Goal: Use online tool/utility: Utilize a website feature to perform a specific function

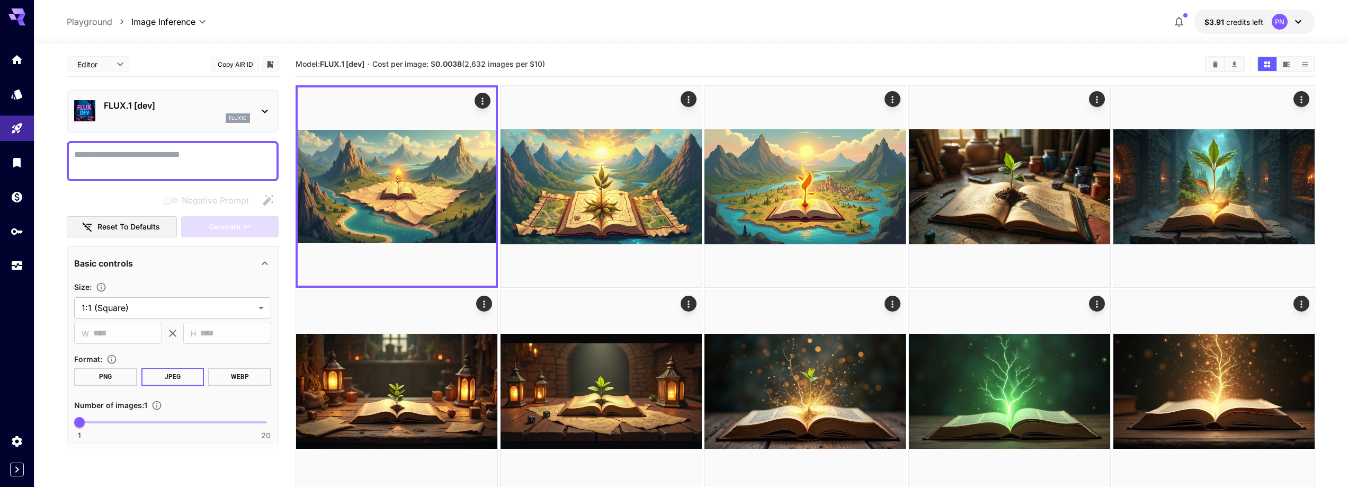
click at [182, 114] on div "flux1d" at bounding box center [177, 118] width 146 height 10
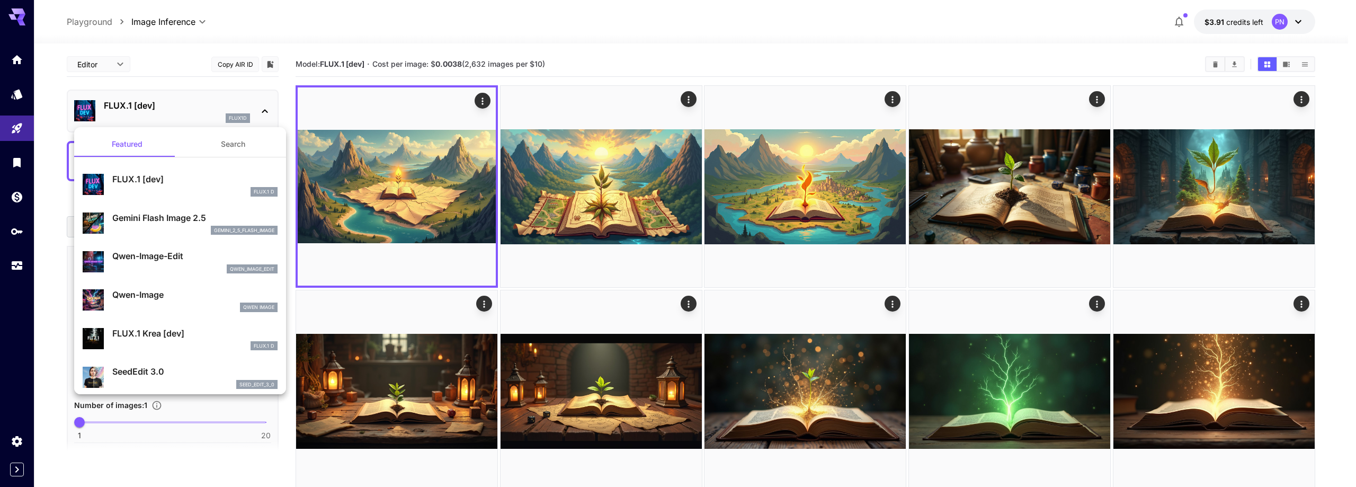
click at [177, 113] on div at bounding box center [678, 243] width 1356 height 487
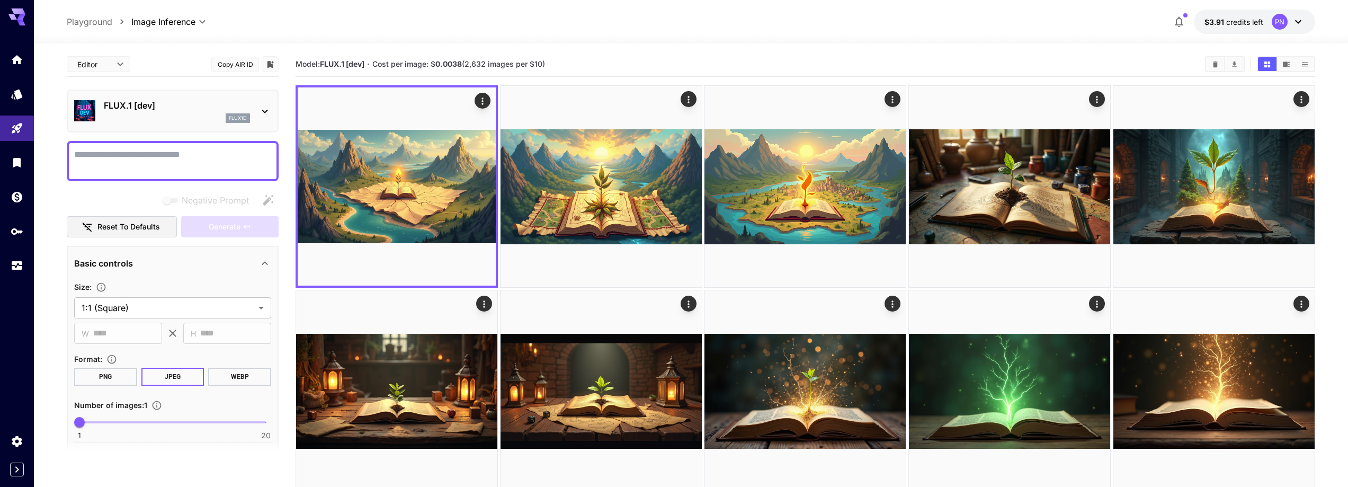
click at [168, 113] on div "FLUX.1 [dev] flux1d" at bounding box center [177, 111] width 146 height 24
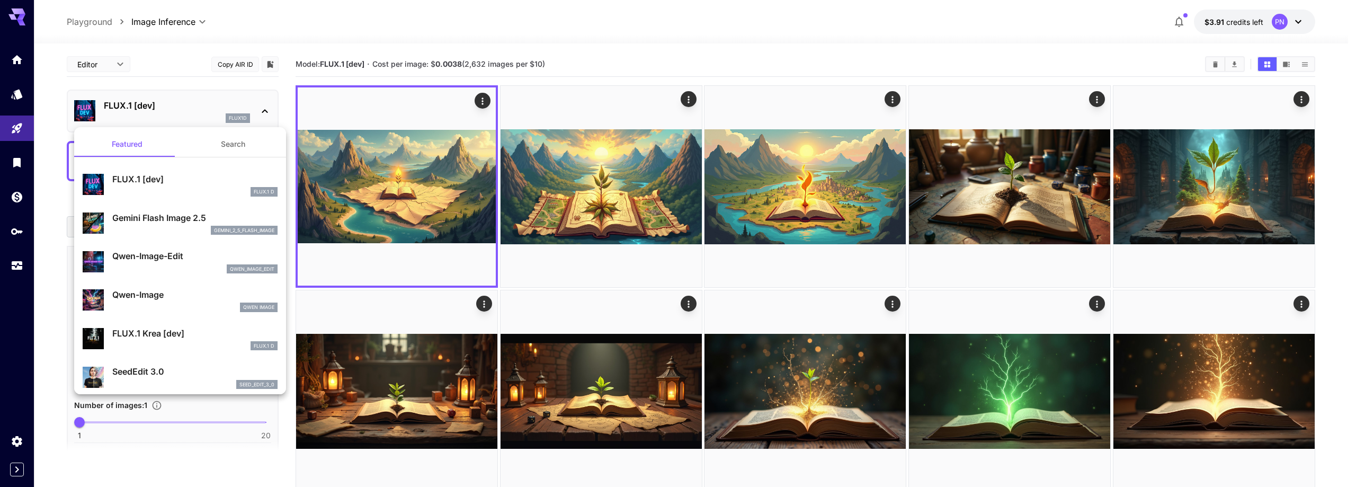
click at [166, 111] on div at bounding box center [678, 243] width 1356 height 487
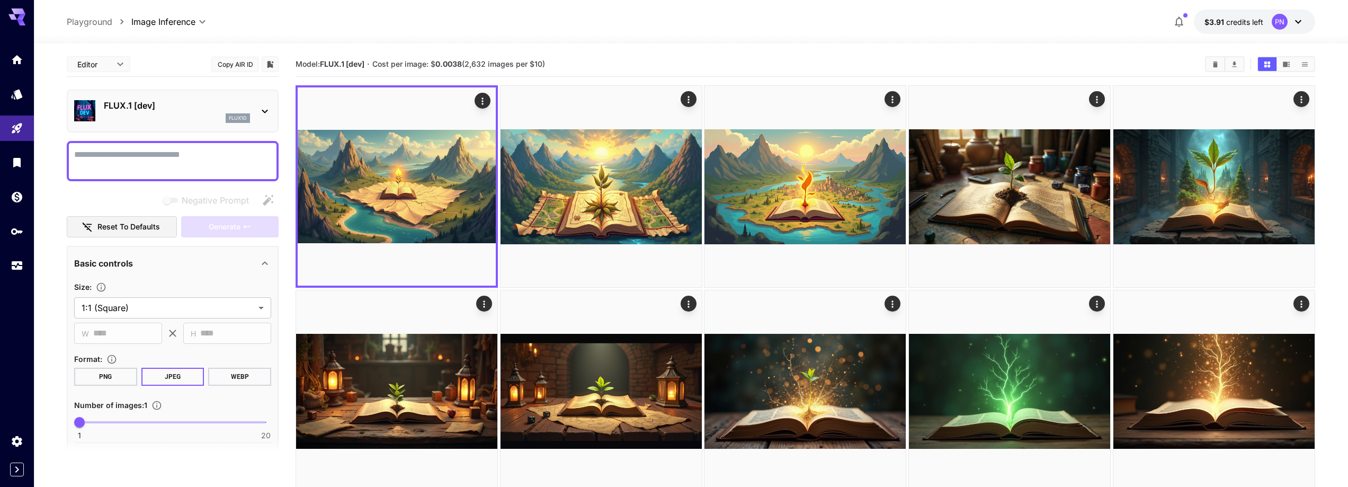
click at [168, 114] on div "flux1d" at bounding box center [177, 118] width 146 height 10
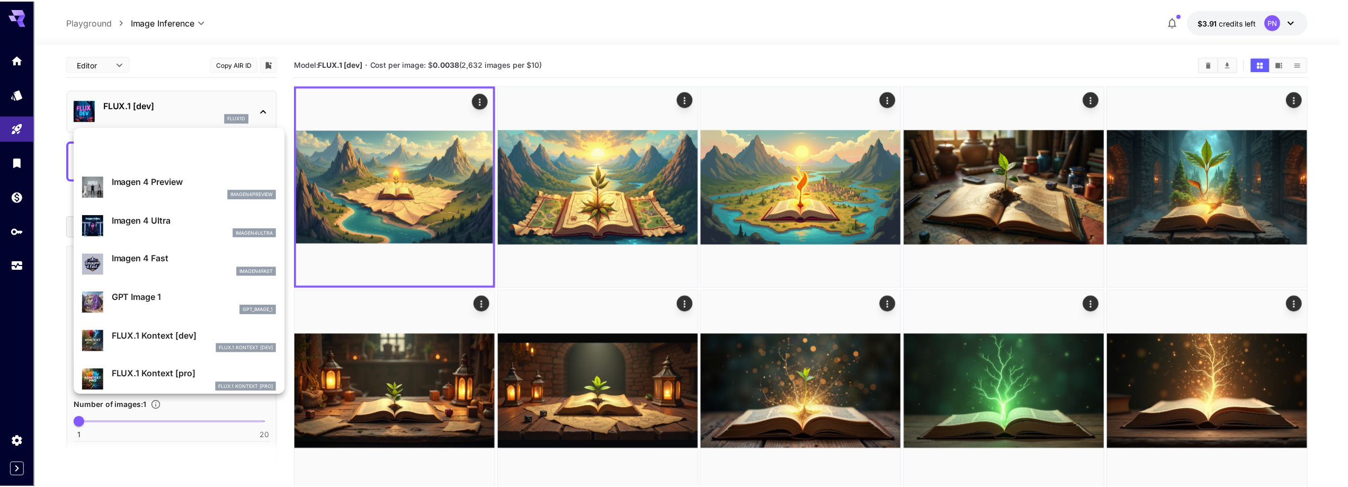
scroll to position [530, 0]
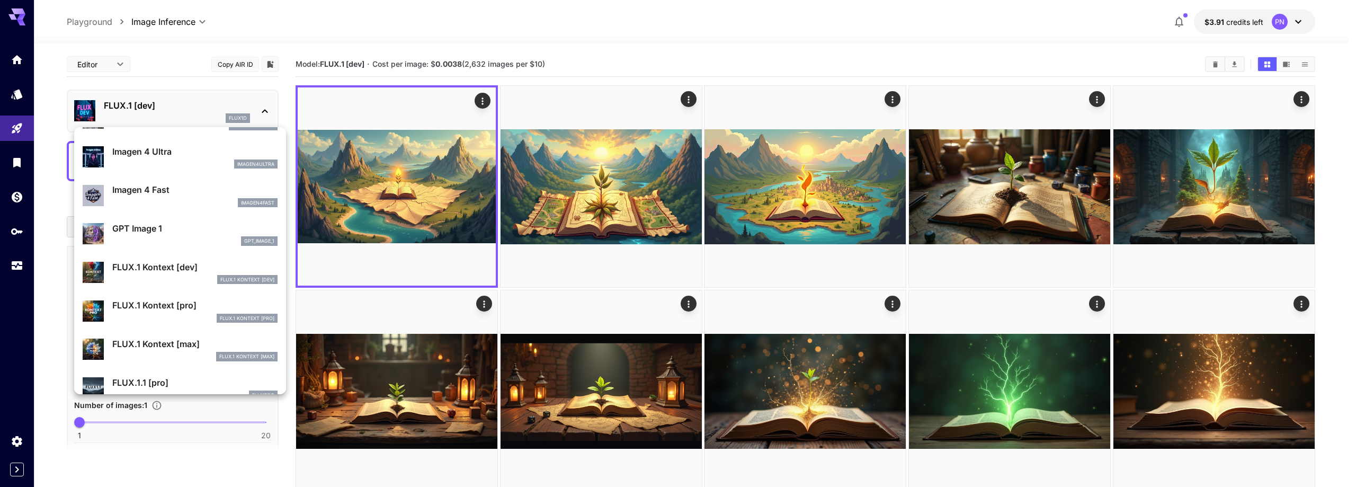
click at [151, 106] on div at bounding box center [678, 243] width 1356 height 487
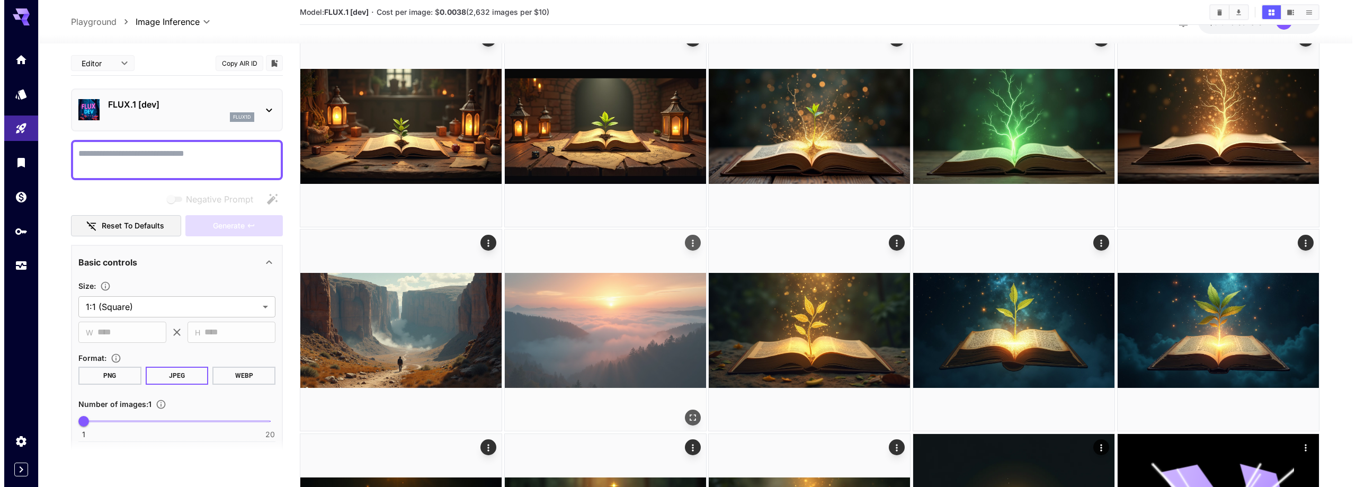
scroll to position [0, 0]
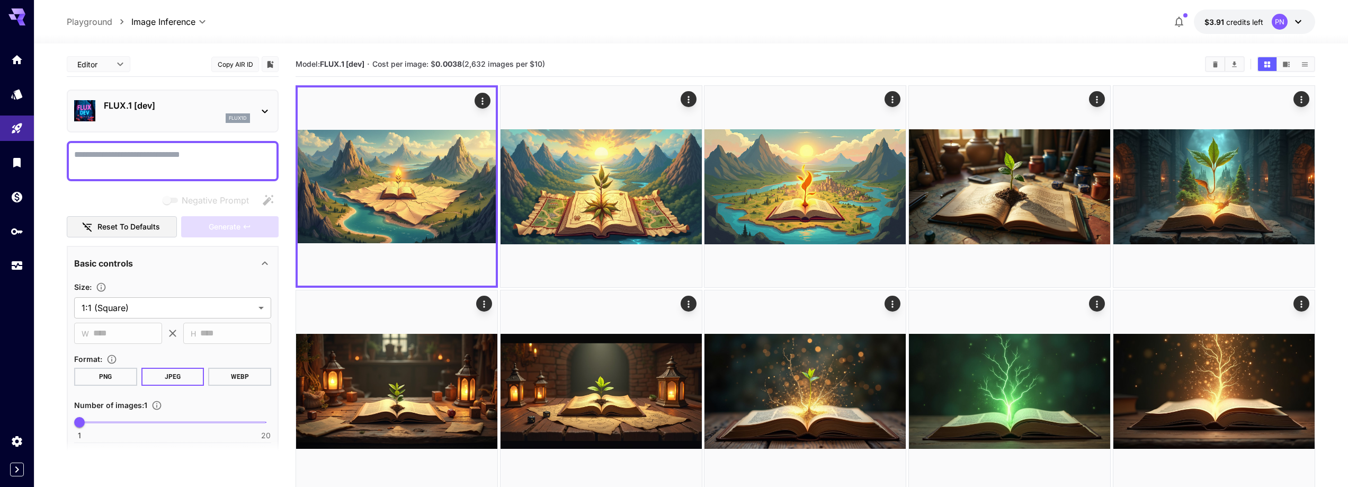
click at [172, 100] on p "FLUX.1 [dev]" at bounding box center [177, 105] width 146 height 13
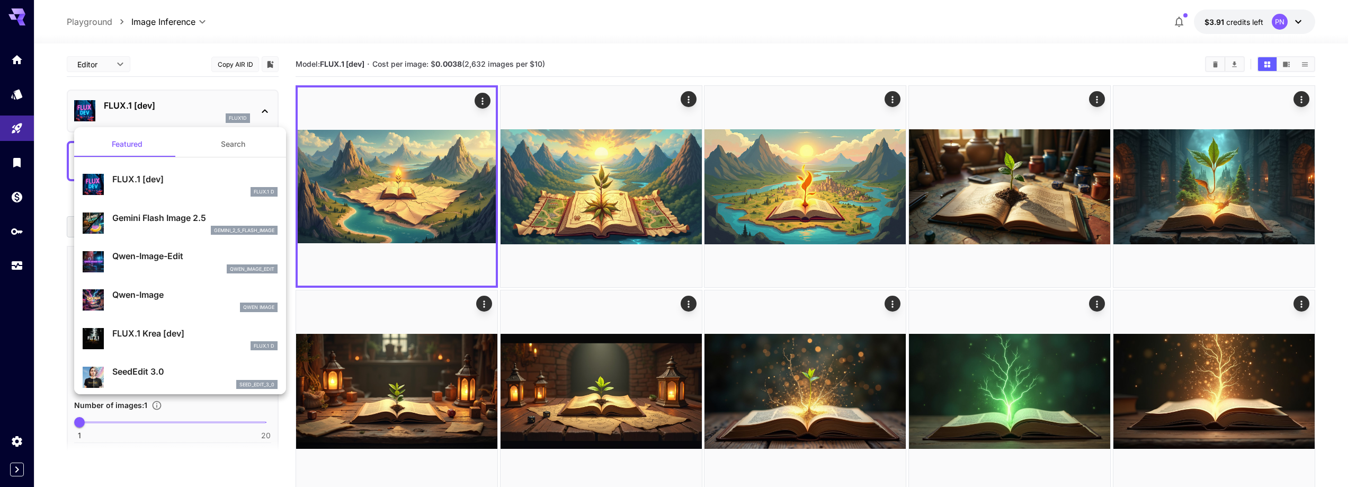
click at [177, 105] on div at bounding box center [678, 243] width 1356 height 487
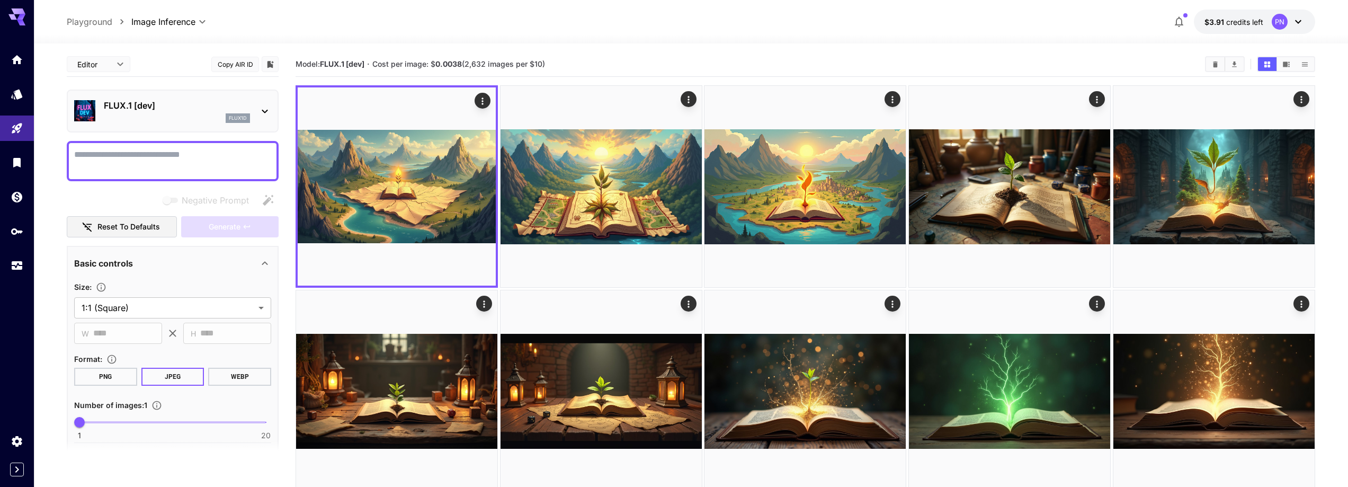
click at [189, 99] on p "FLUX.1 [dev]" at bounding box center [177, 105] width 146 height 13
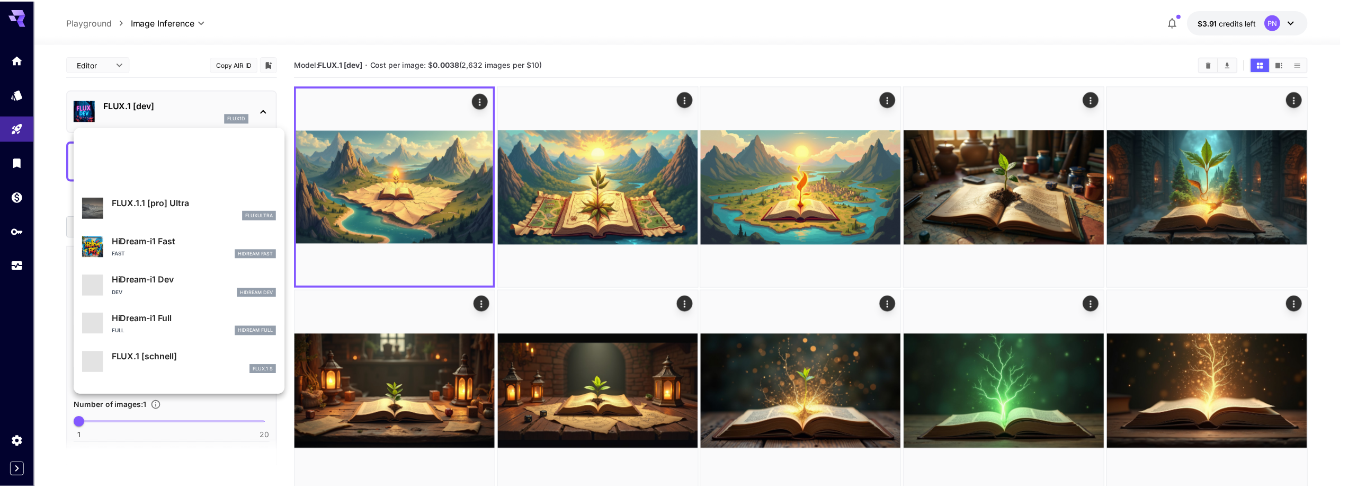
scroll to position [818, 0]
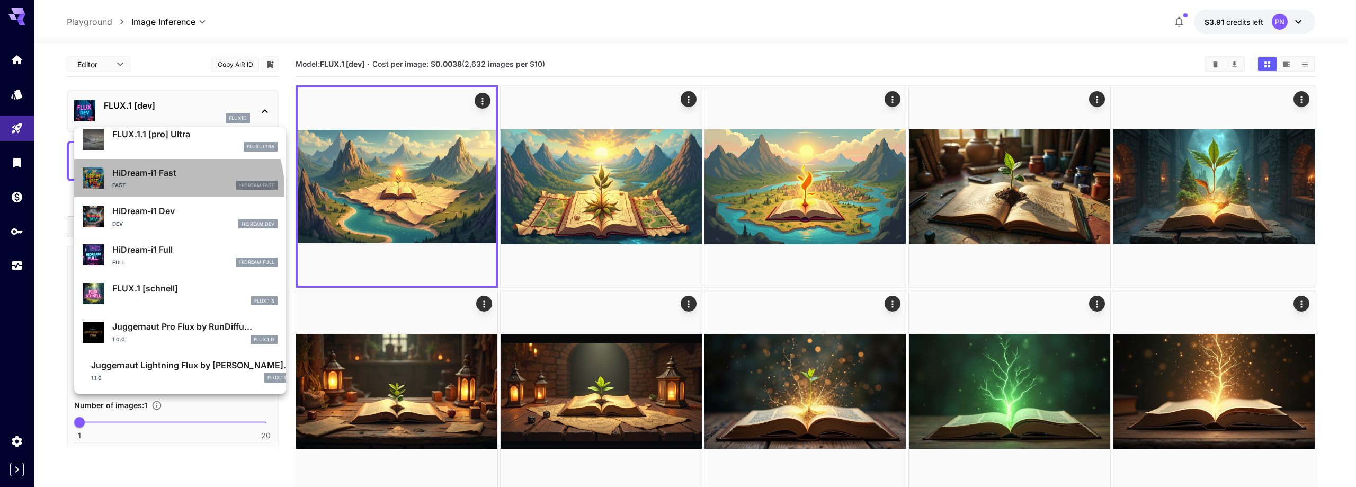
click at [177, 188] on div "Fast HiDream Fast" at bounding box center [194, 186] width 165 height 10
type input "**"
type input "*"
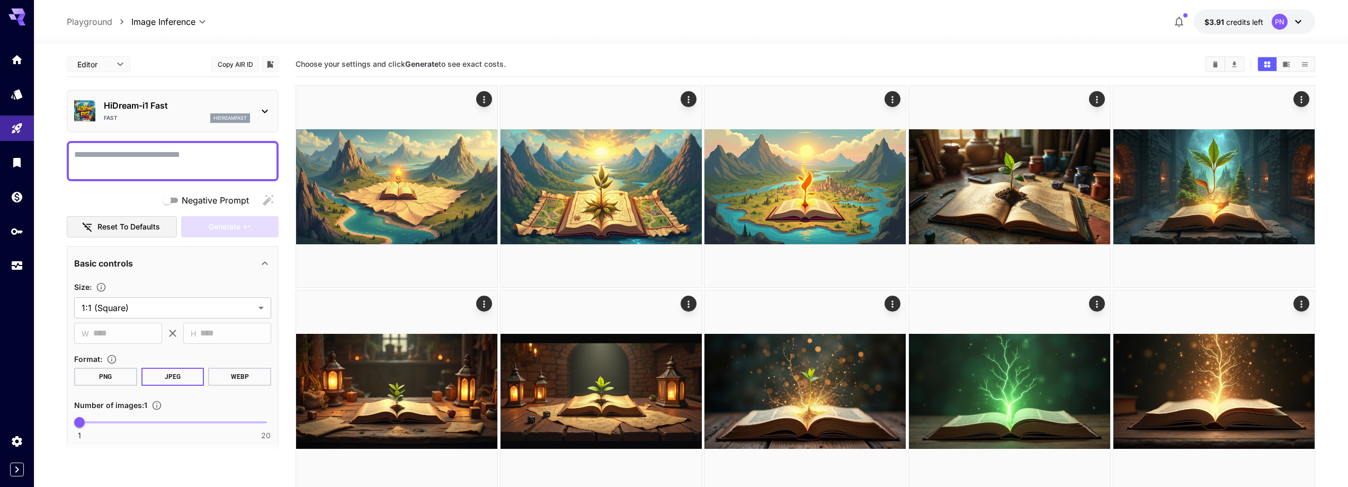
click at [156, 162] on textarea "Negative Prompt" at bounding box center [172, 160] width 197 height 25
paste textarea "**********"
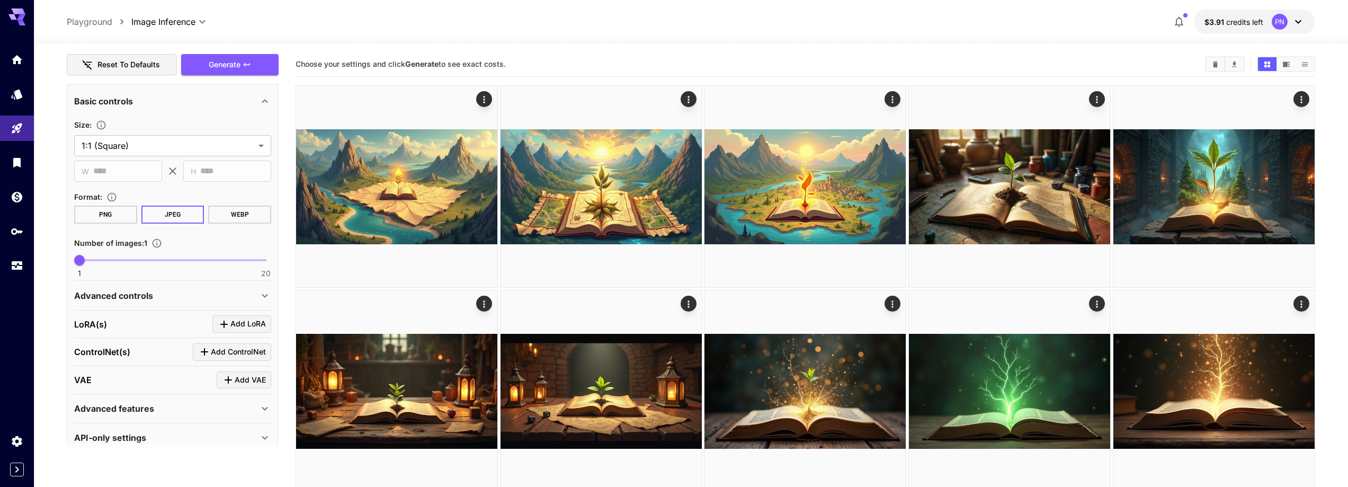
scroll to position [303, 0]
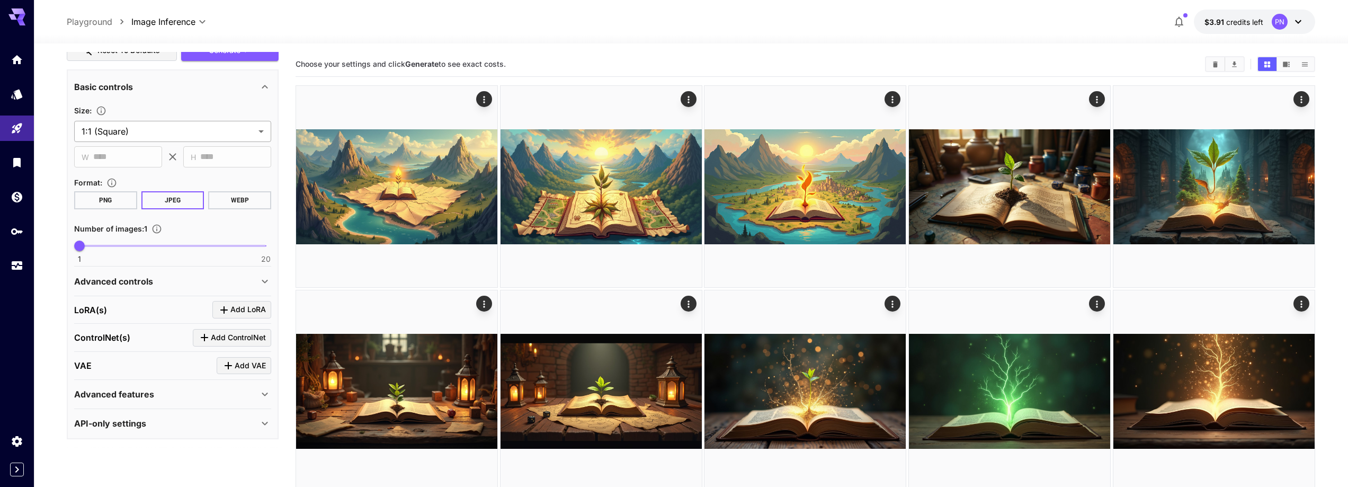
type textarea "**********"
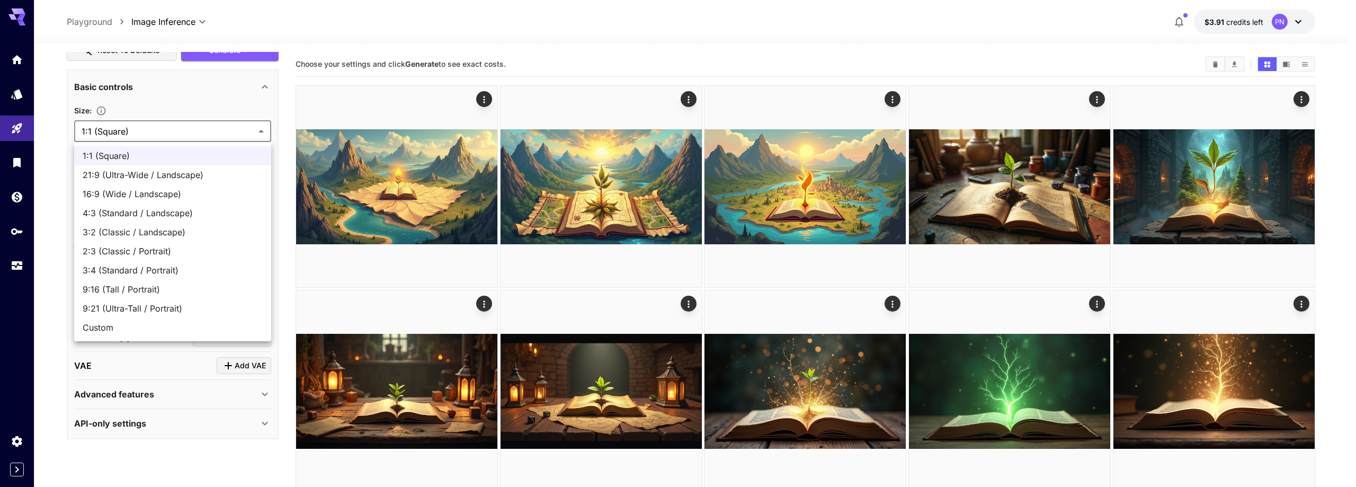
click at [109, 127] on body "**********" at bounding box center [678, 466] width 1356 height 932
click at [122, 216] on span "4:3 (Standard / Landscape)" at bounding box center [173, 213] width 180 height 13
type input "**********"
type input "****"
type input "***"
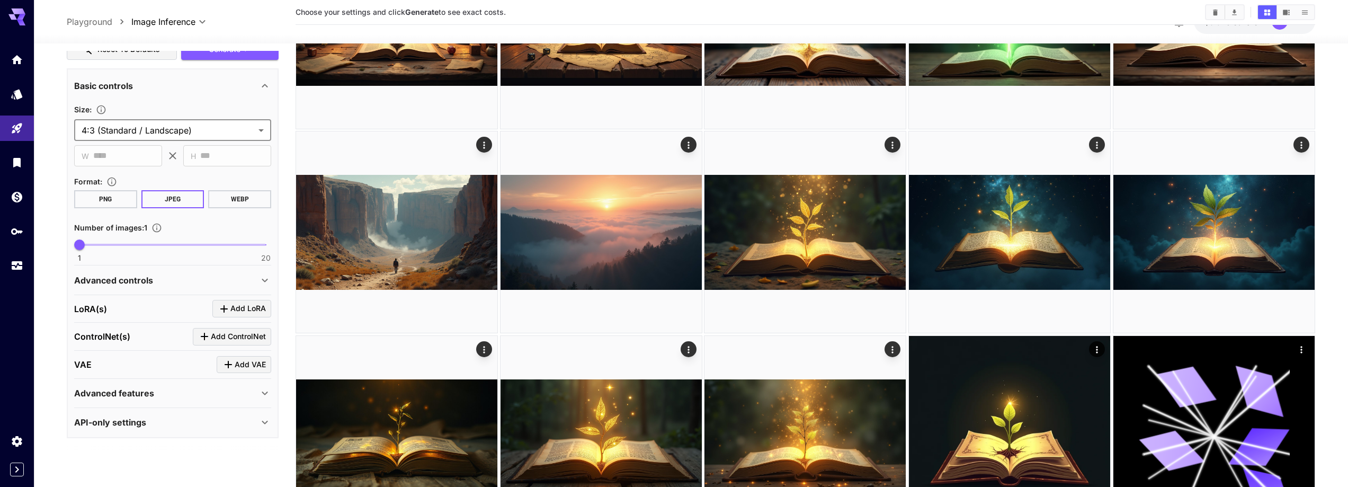
scroll to position [371, 0]
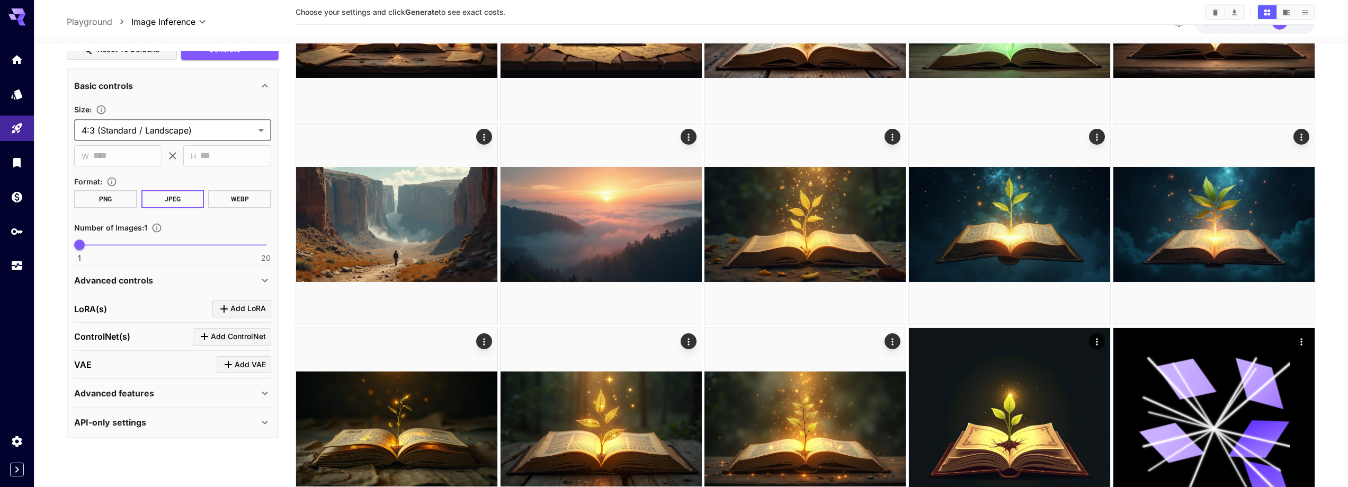
click at [130, 275] on p "Advanced controls" at bounding box center [113, 280] width 79 height 13
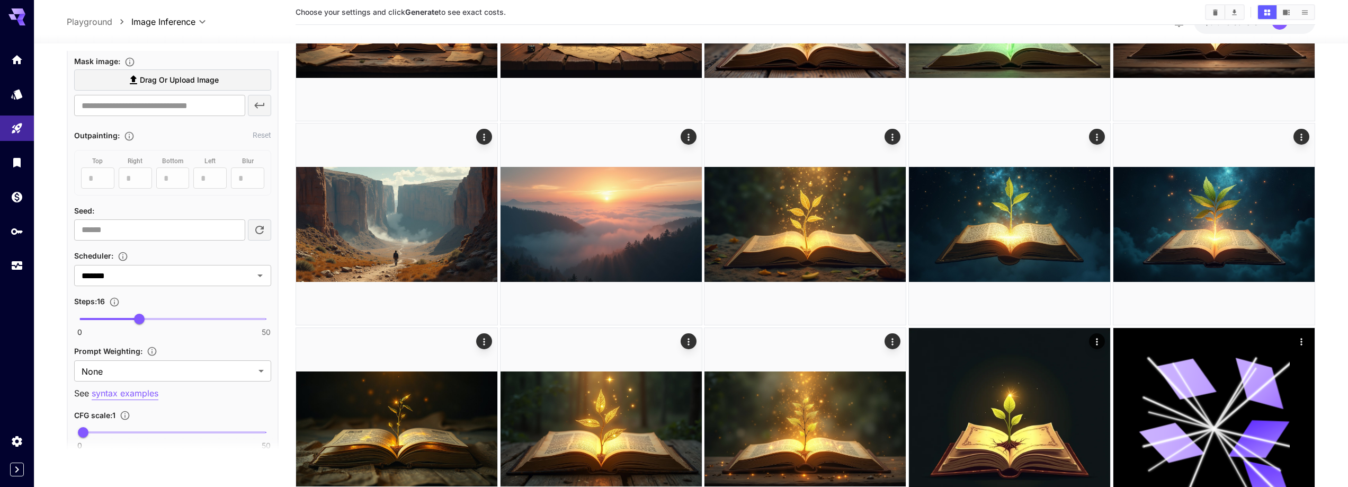
scroll to position [674, 0]
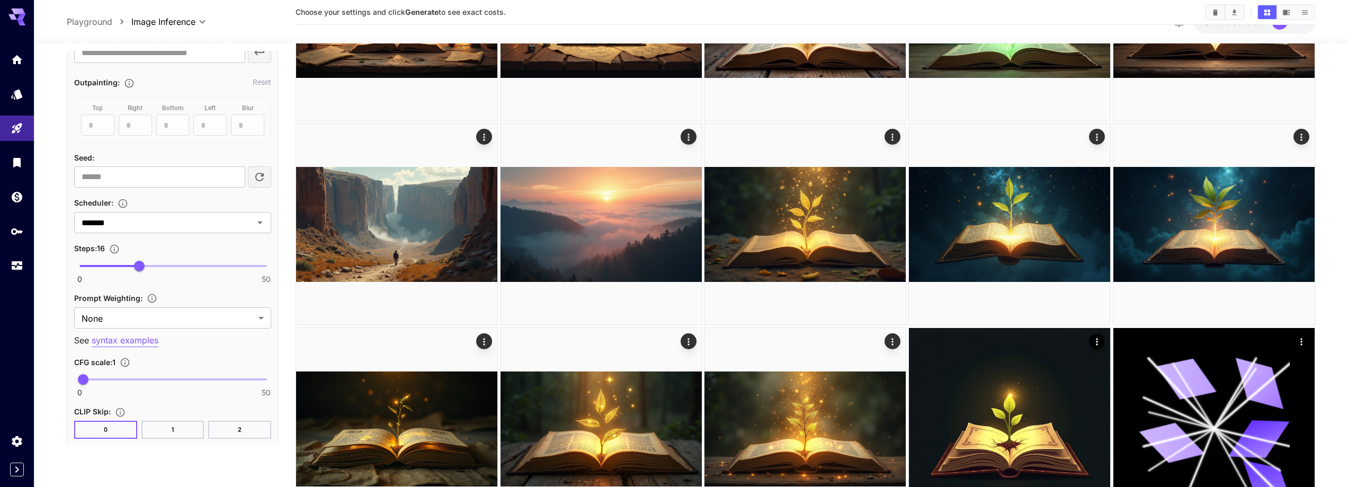
click at [113, 265] on span at bounding box center [109, 266] width 60 height 2
click at [111, 265] on span "9" at bounding box center [112, 266] width 11 height 11
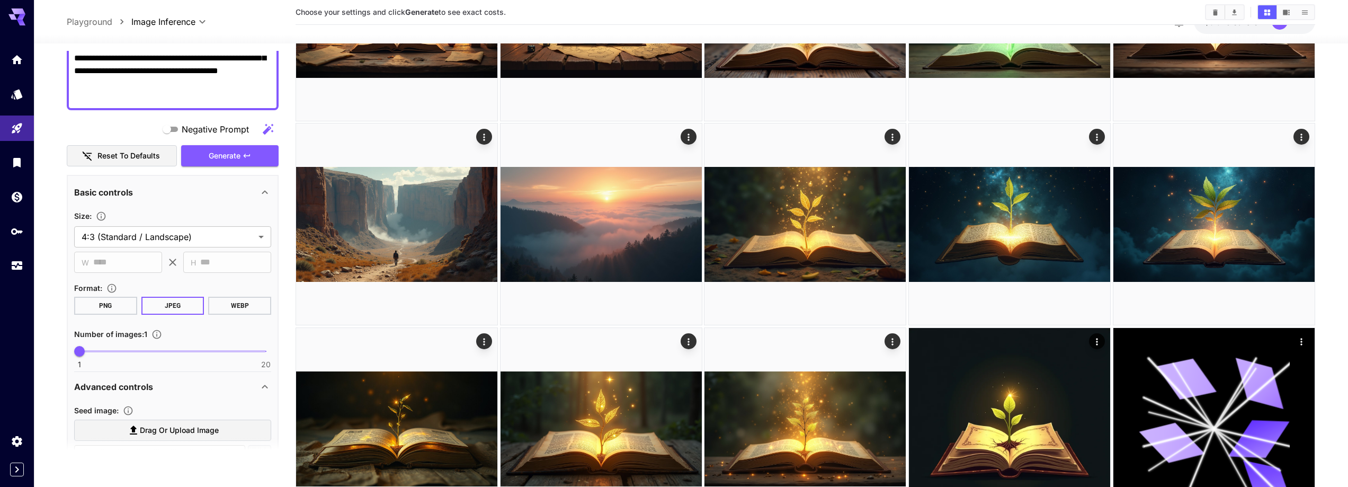
scroll to position [92, 0]
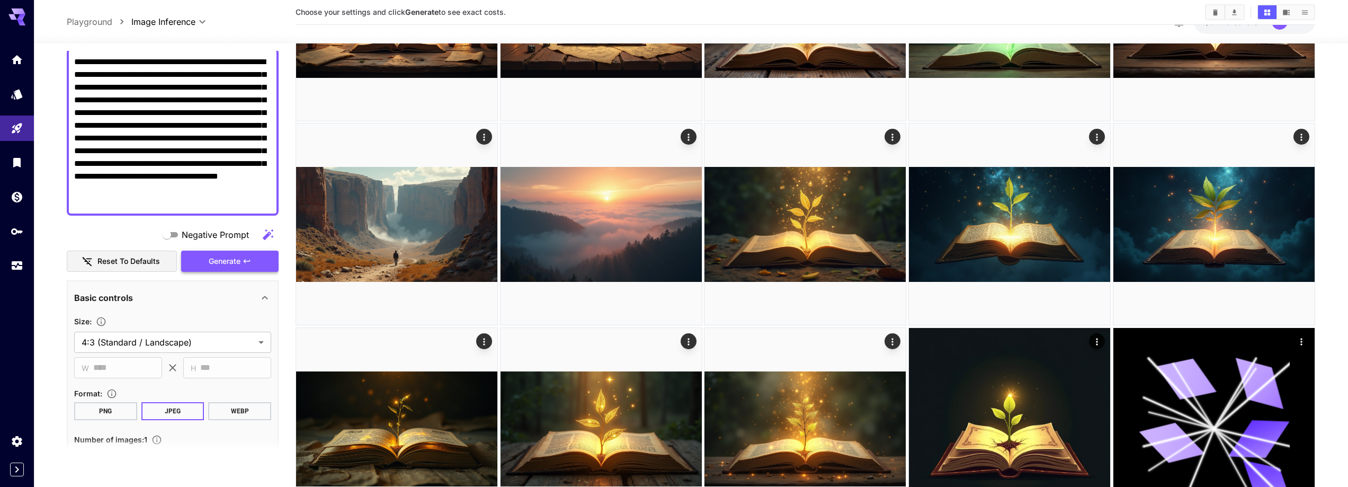
click at [267, 262] on button "Generate" at bounding box center [229, 261] width 97 height 22
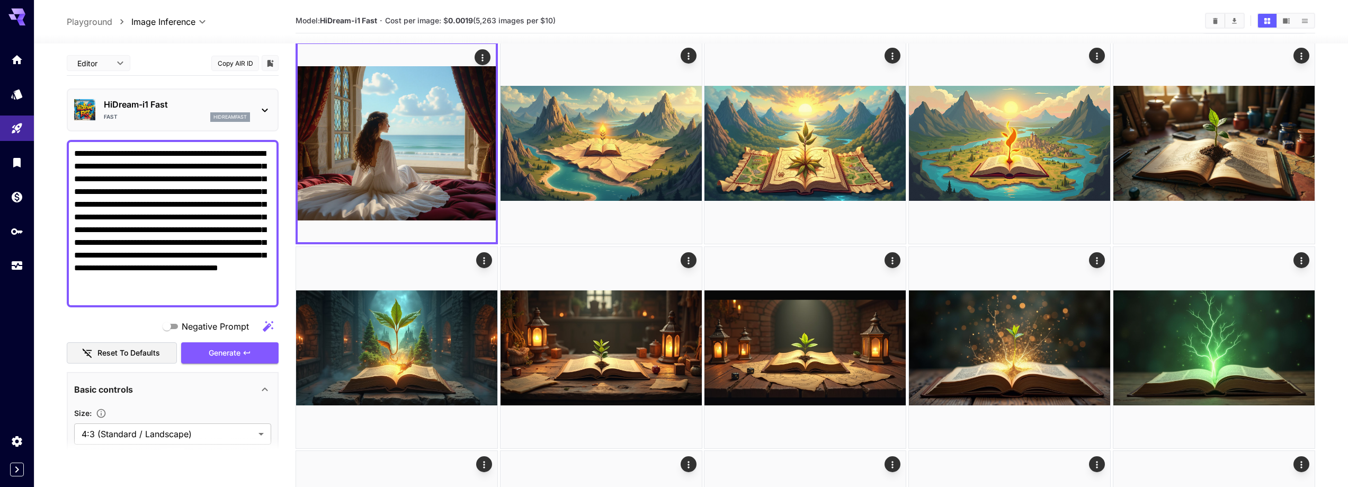
scroll to position [0, 0]
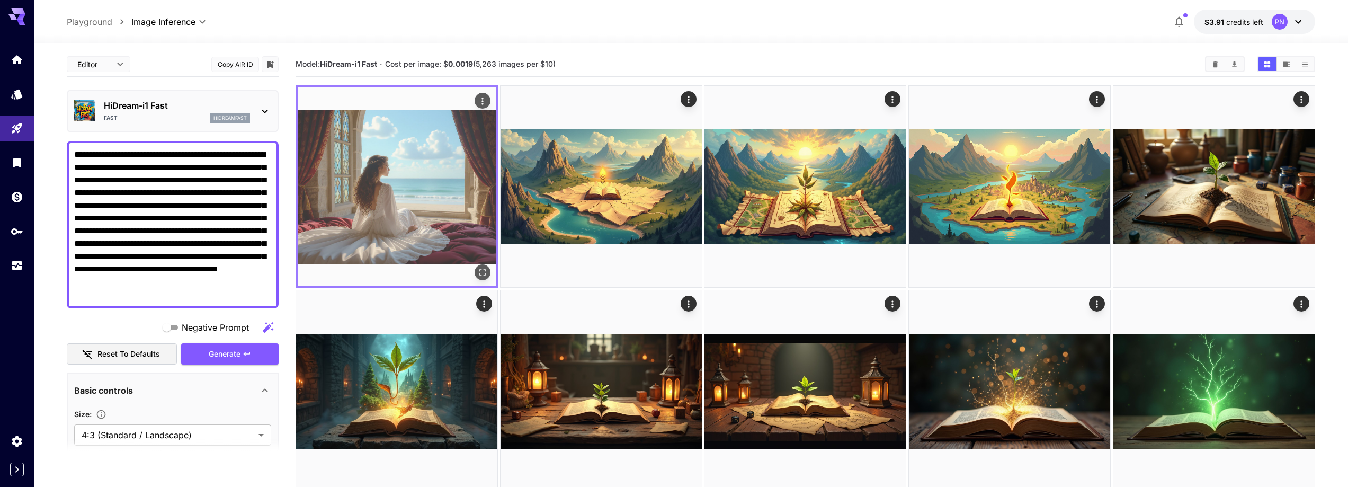
click at [435, 223] on img at bounding box center [397, 186] width 198 height 198
click at [479, 267] on icon "Open in fullscreen" at bounding box center [482, 272] width 11 height 11
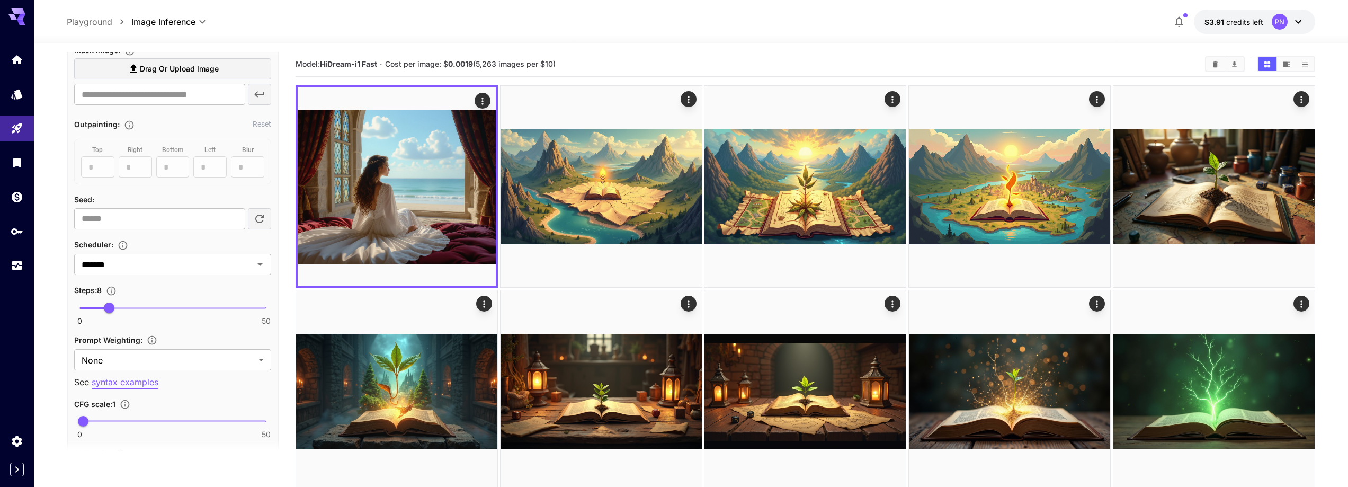
scroll to position [635, 0]
click at [114, 305] on span "8" at bounding box center [109, 305] width 11 height 11
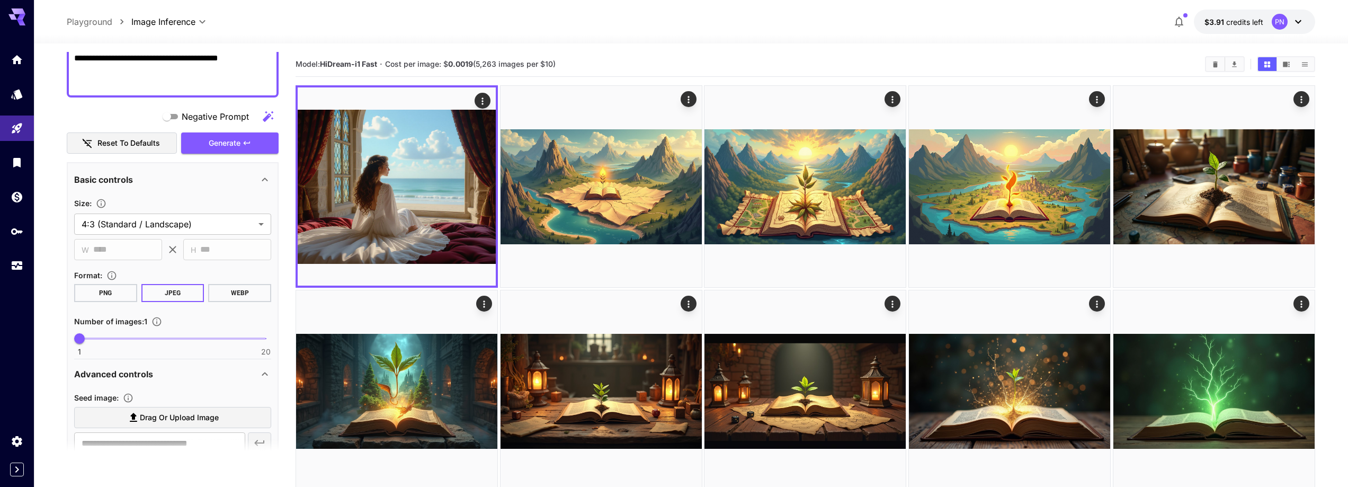
scroll to position [53, 0]
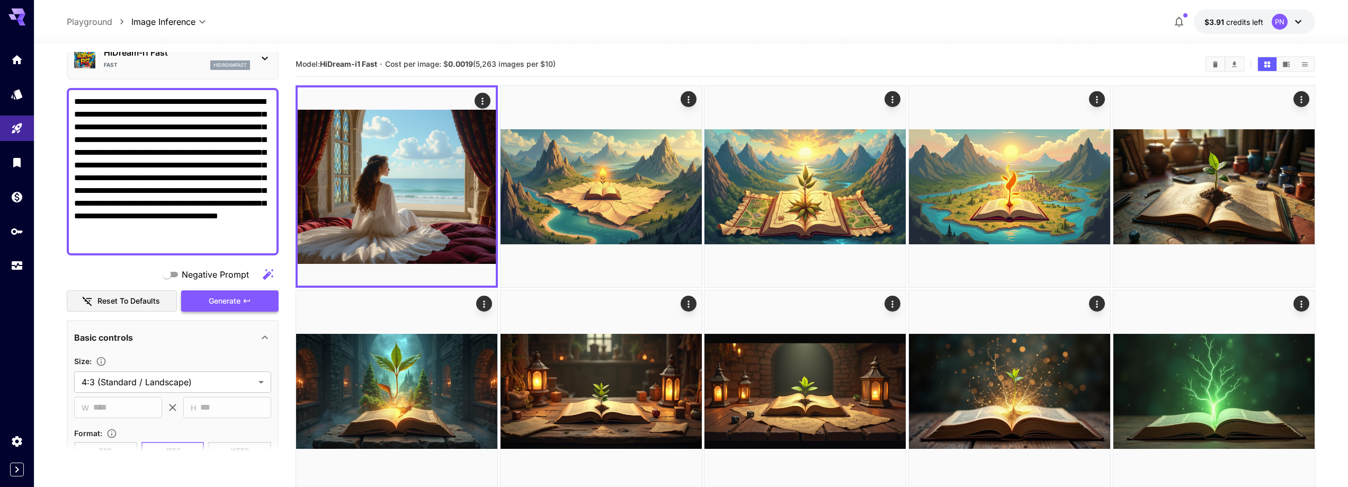
click at [242, 293] on button "Generate" at bounding box center [229, 301] width 97 height 22
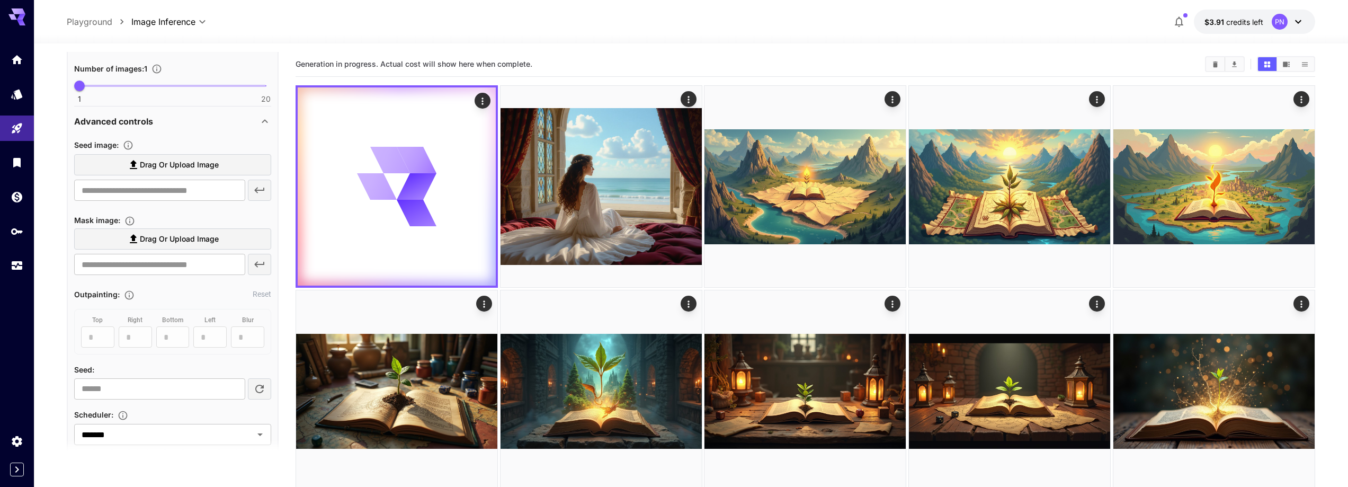
scroll to position [477, 0]
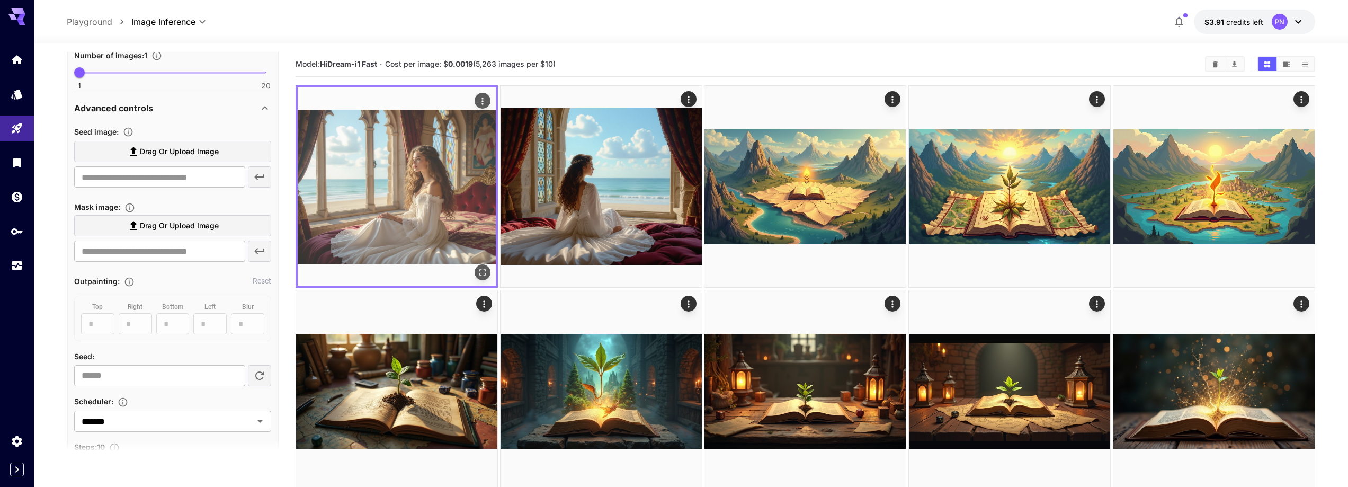
click at [480, 271] on icon "Open in fullscreen" at bounding box center [483, 273] width 6 height 6
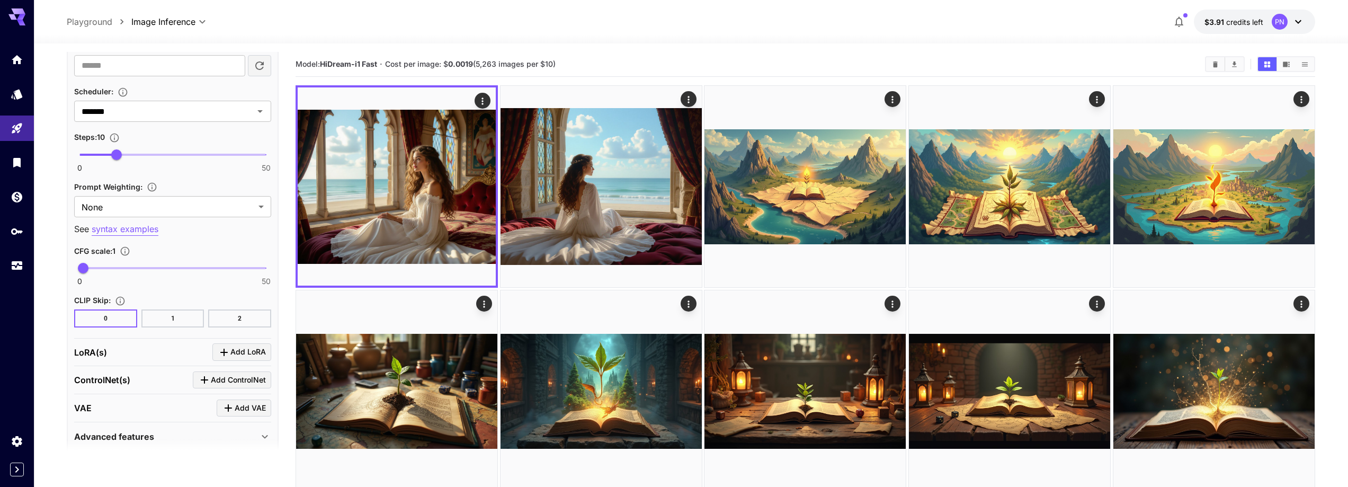
scroll to position [722, 0]
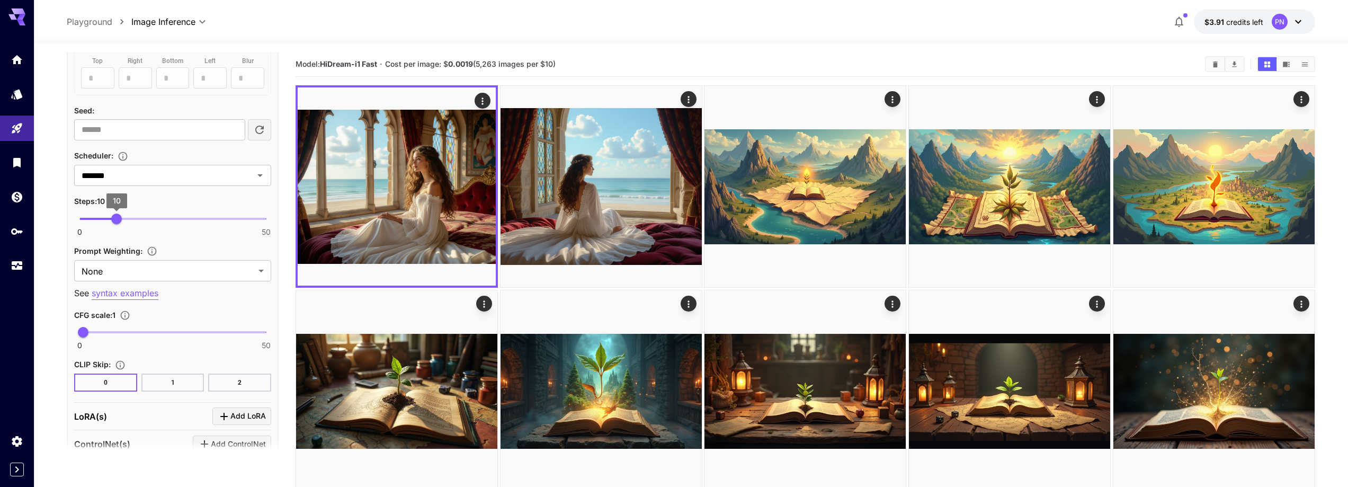
click at [122, 218] on span "10" at bounding box center [116, 218] width 11 height 11
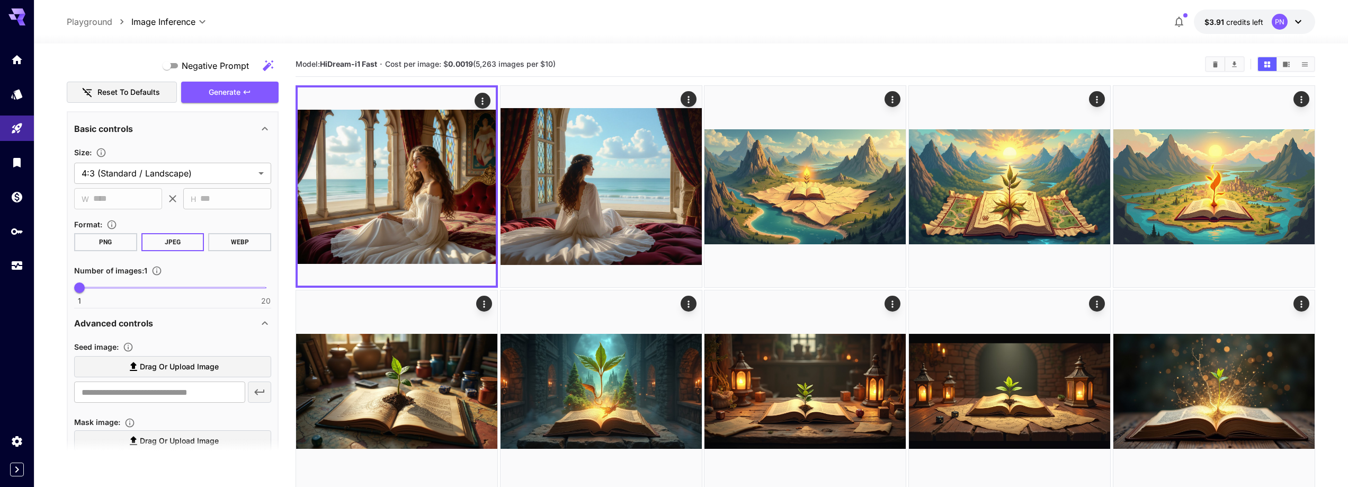
scroll to position [193, 0]
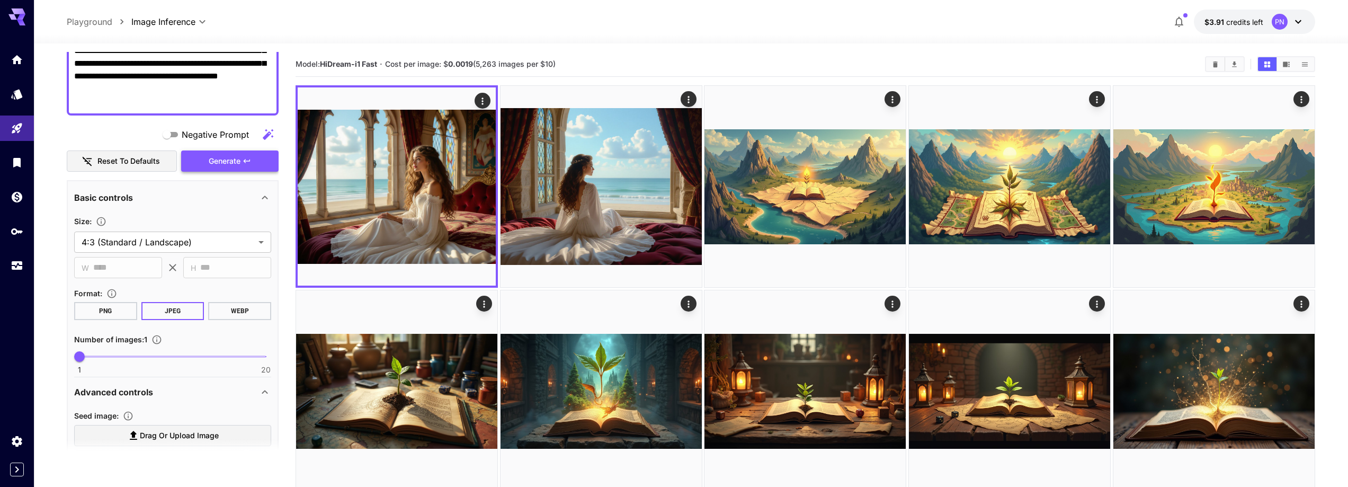
click at [235, 155] on span "Generate" at bounding box center [225, 161] width 32 height 13
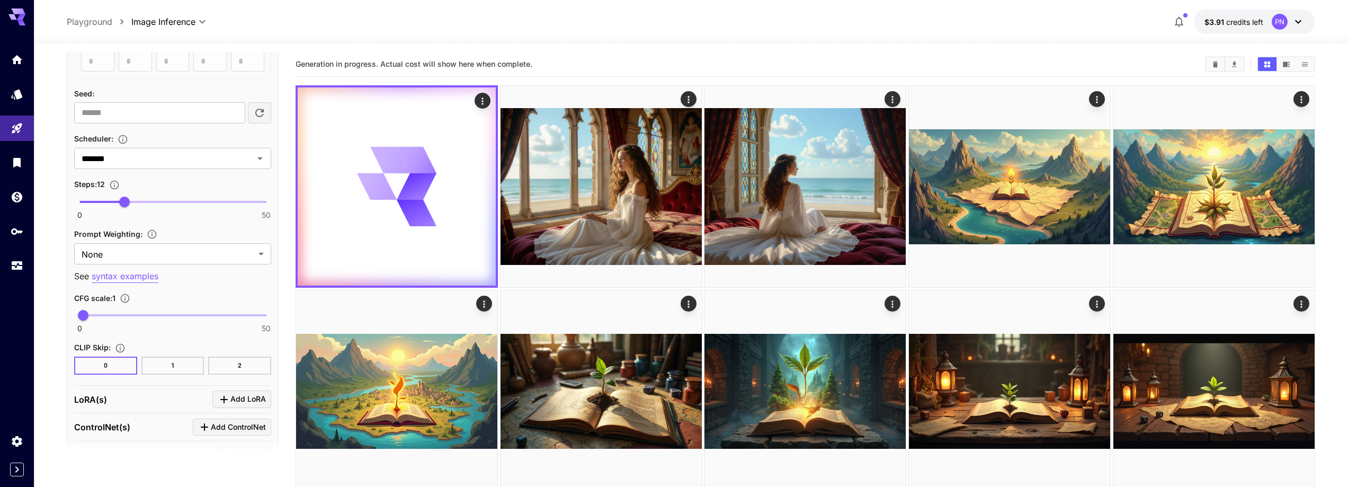
scroll to position [722, 0]
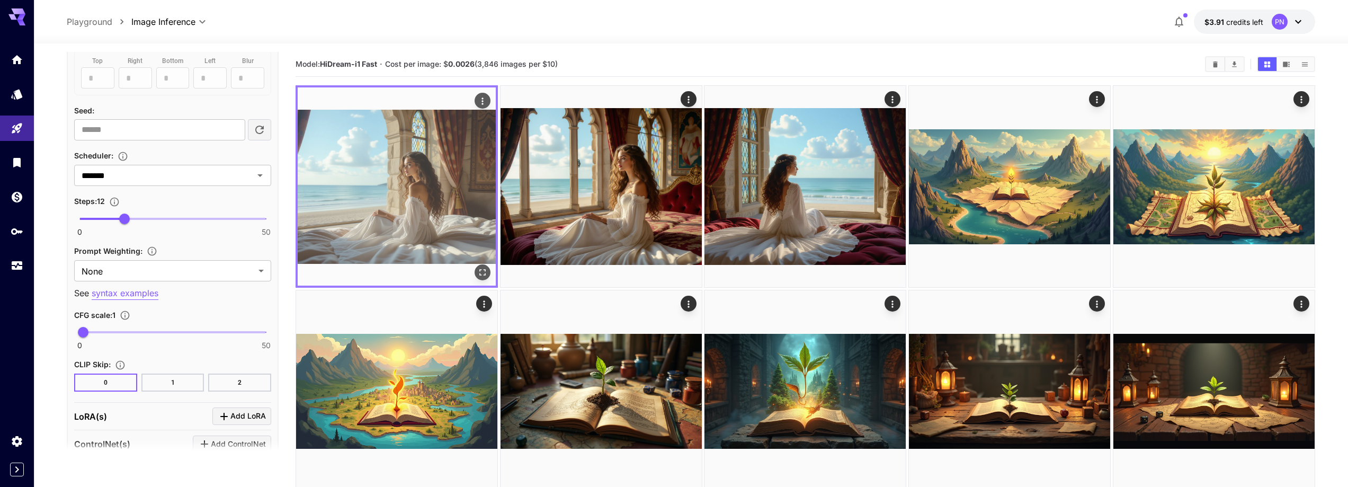
click at [417, 232] on img at bounding box center [397, 186] width 198 height 198
click at [481, 273] on icon "Open in fullscreen" at bounding box center [482, 272] width 11 height 11
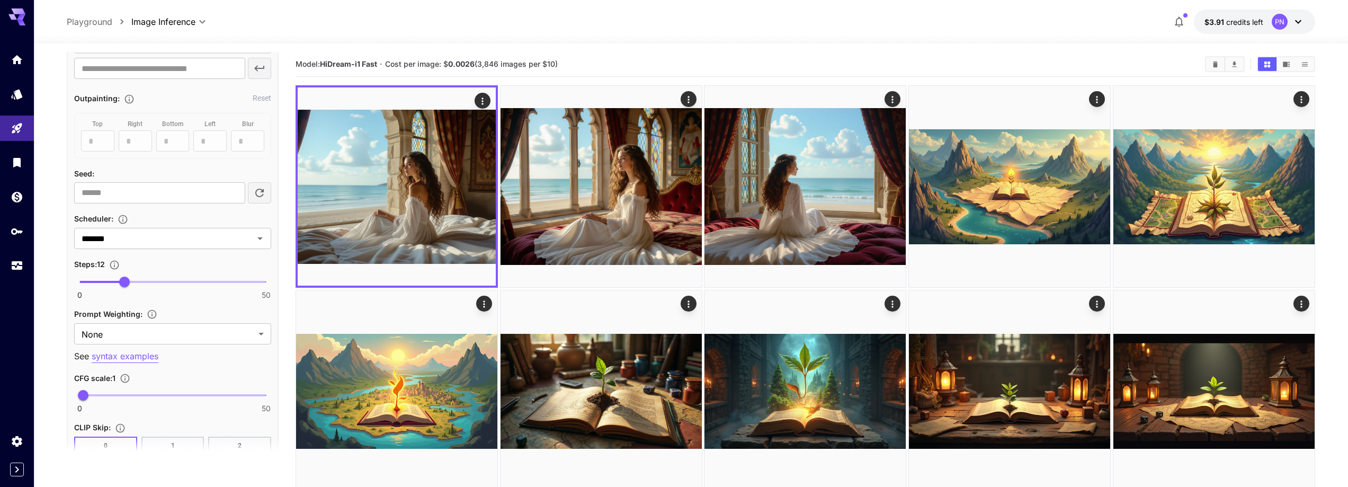
scroll to position [669, 0]
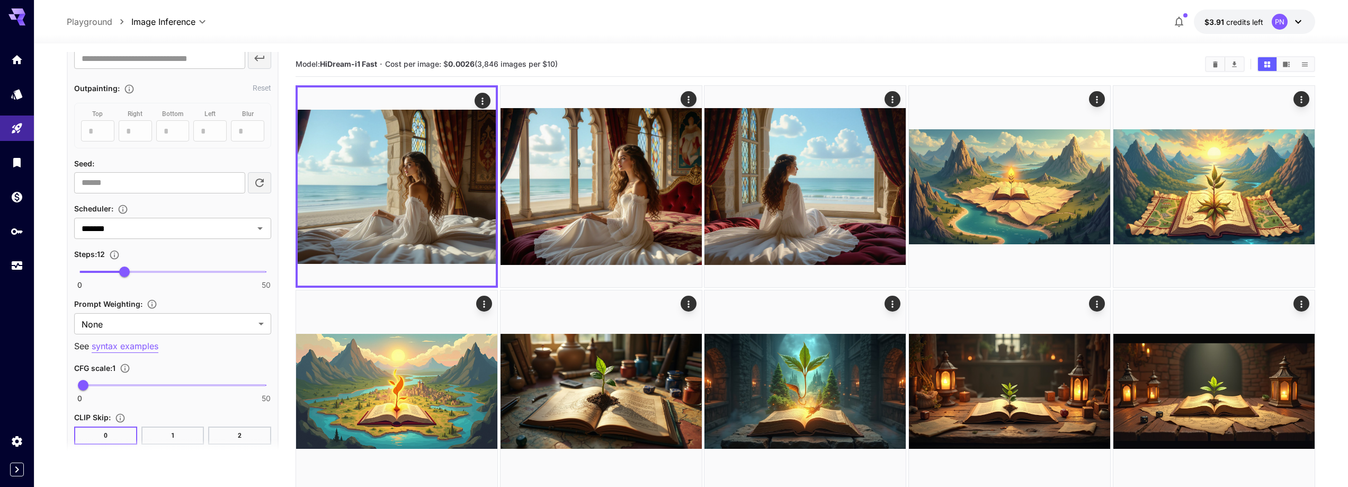
click at [141, 272] on span at bounding box center [172, 272] width 186 height 2
type input "**"
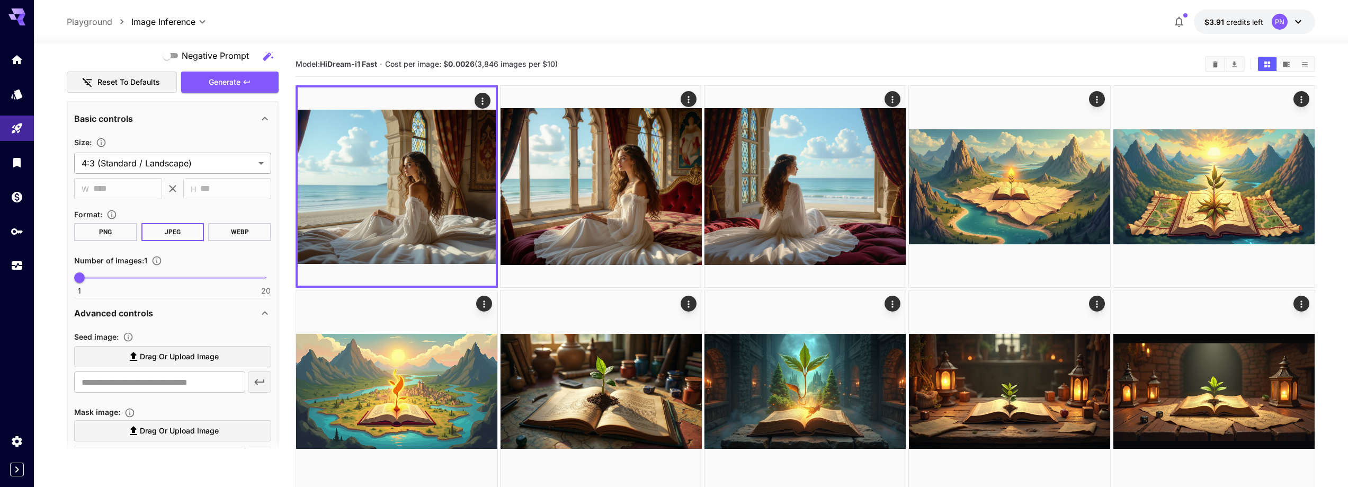
scroll to position [87, 0]
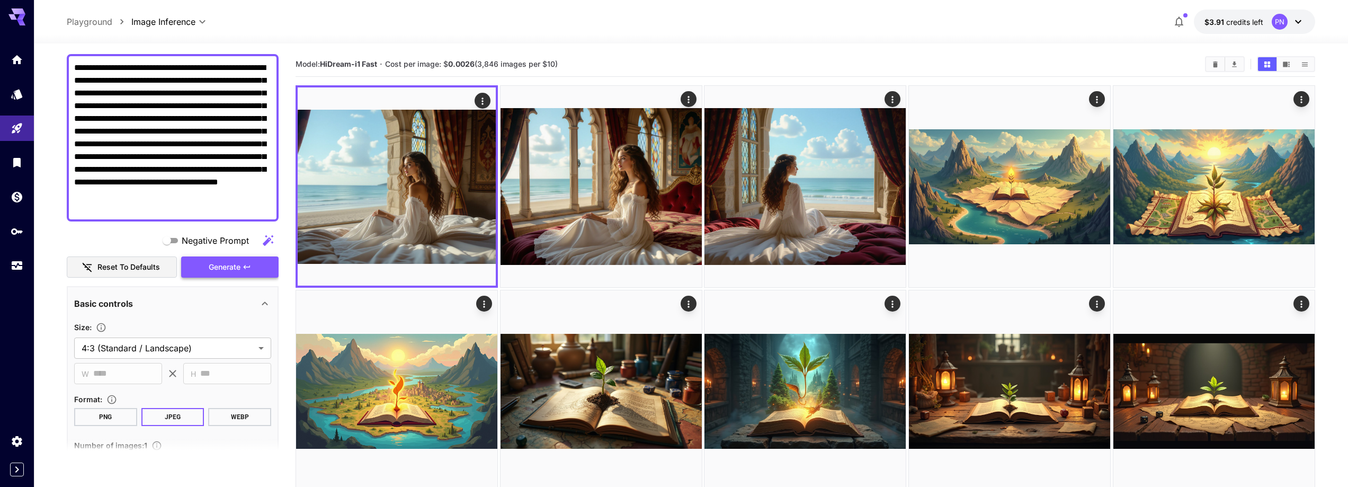
click at [252, 257] on button "Generate" at bounding box center [229, 267] width 97 height 22
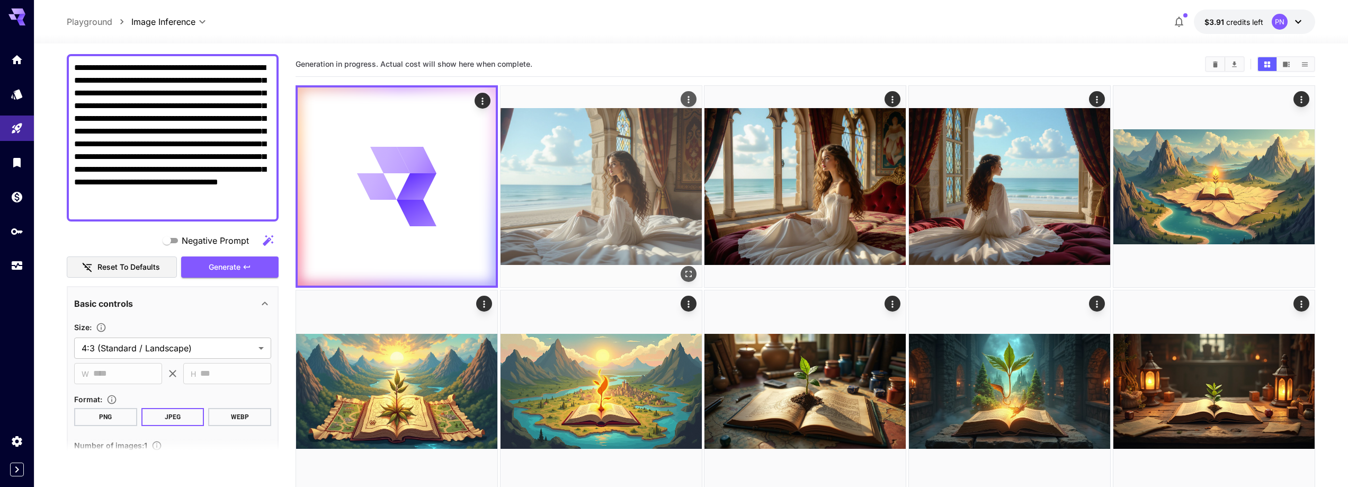
click at [607, 210] on img at bounding box center [600, 186] width 201 height 201
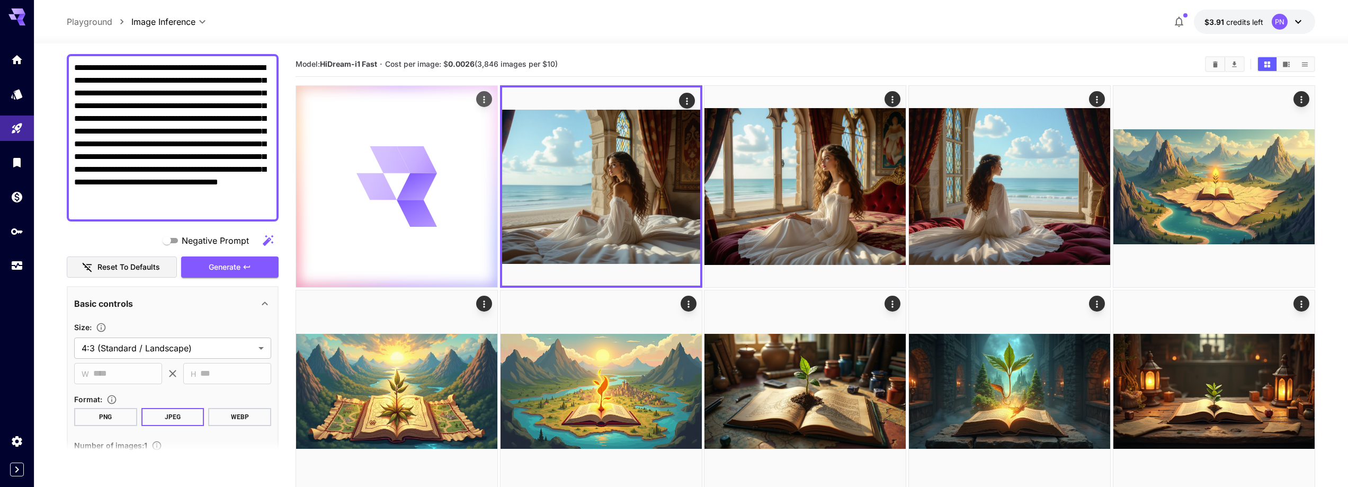
click at [394, 195] on icon at bounding box center [396, 186] width 80 height 80
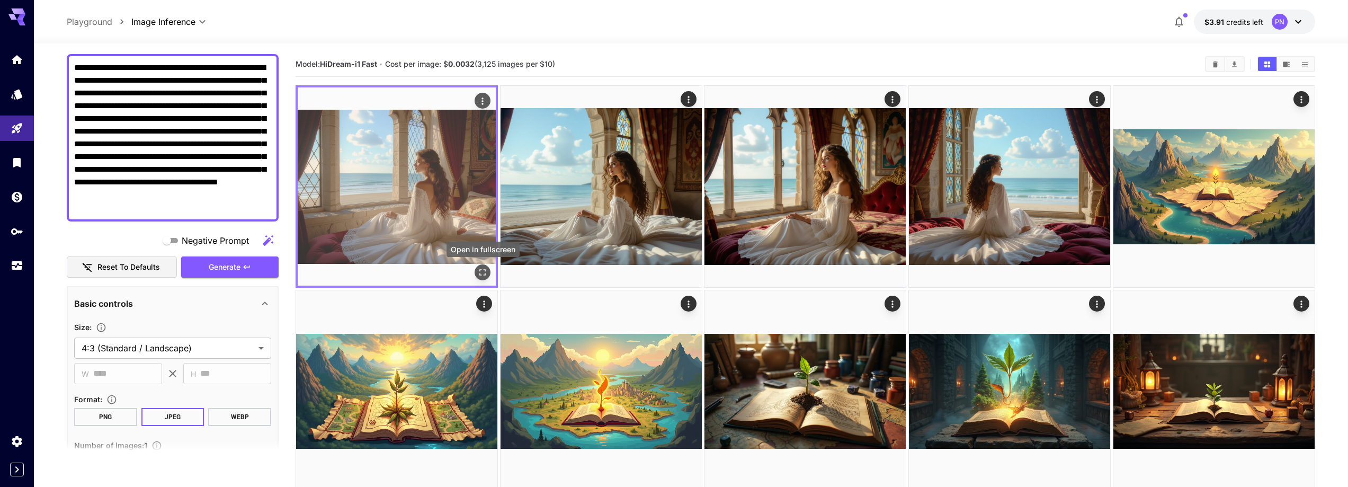
click at [482, 274] on icon "Open in fullscreen" at bounding box center [482, 272] width 11 height 11
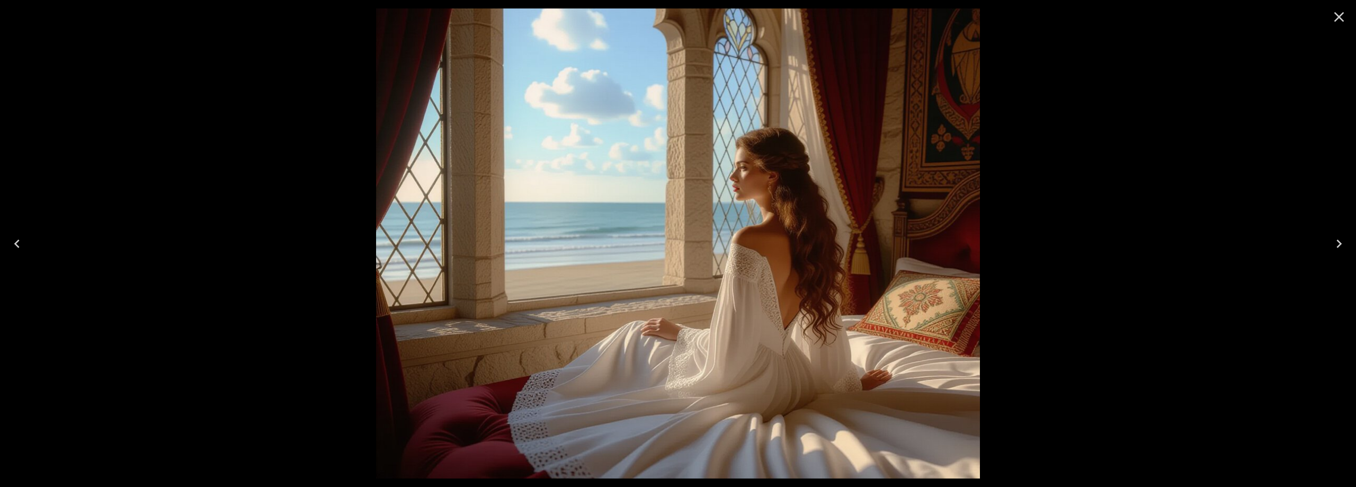
click at [641, 268] on img at bounding box center [678, 243] width 604 height 470
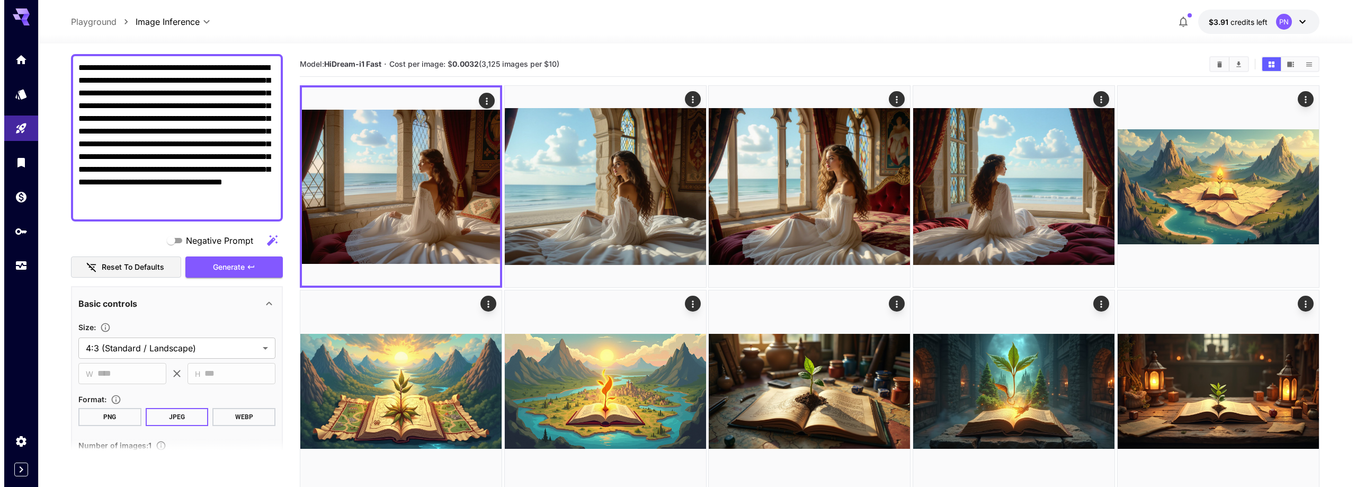
scroll to position [0, 0]
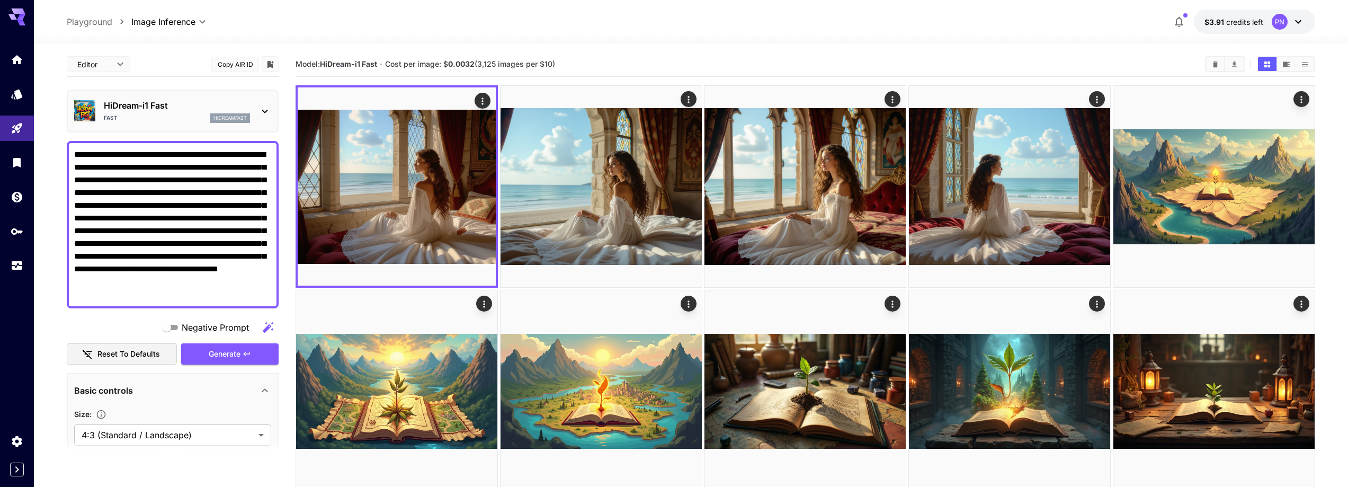
click at [178, 113] on div "Fast hidreamfast" at bounding box center [177, 118] width 146 height 10
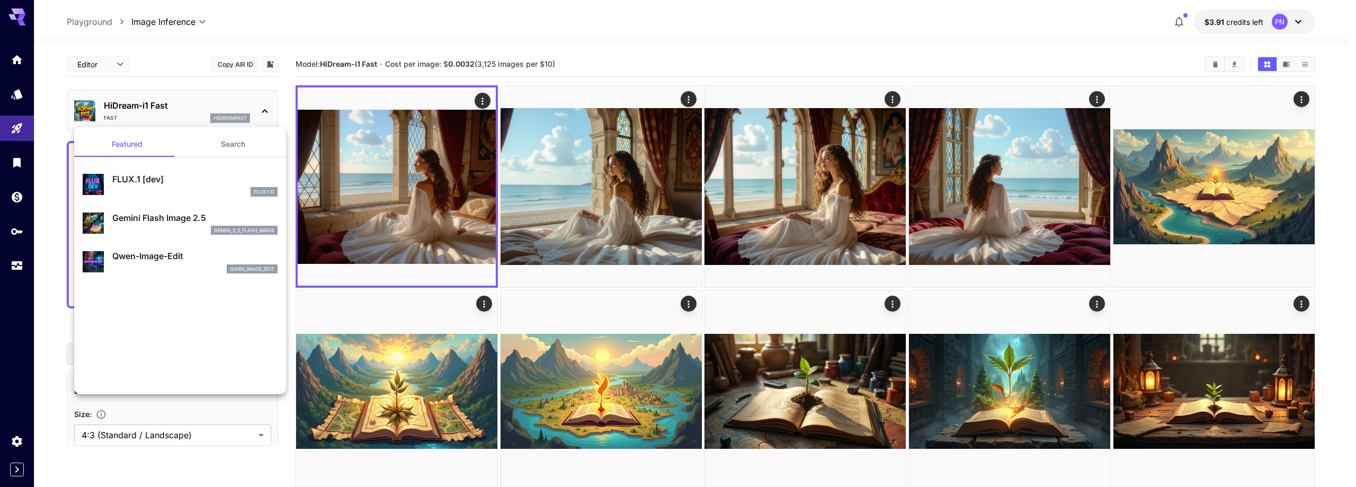
click at [163, 222] on p "Gemini Flash Image 2.5" at bounding box center [194, 217] width 165 height 13
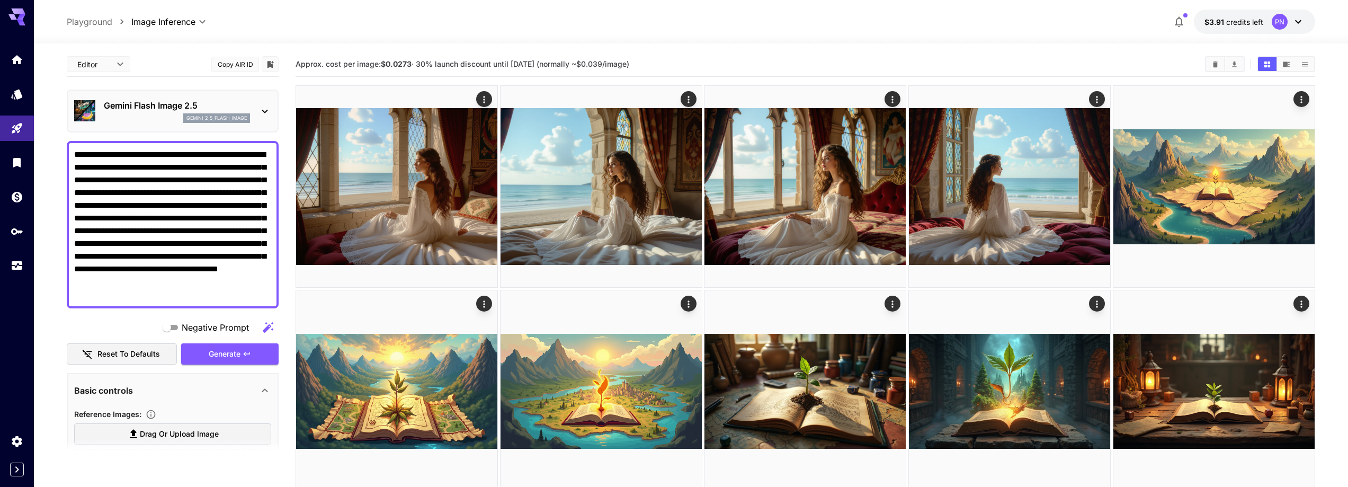
click at [161, 104] on p "Gemini Flash Image 2.5" at bounding box center [177, 105] width 146 height 13
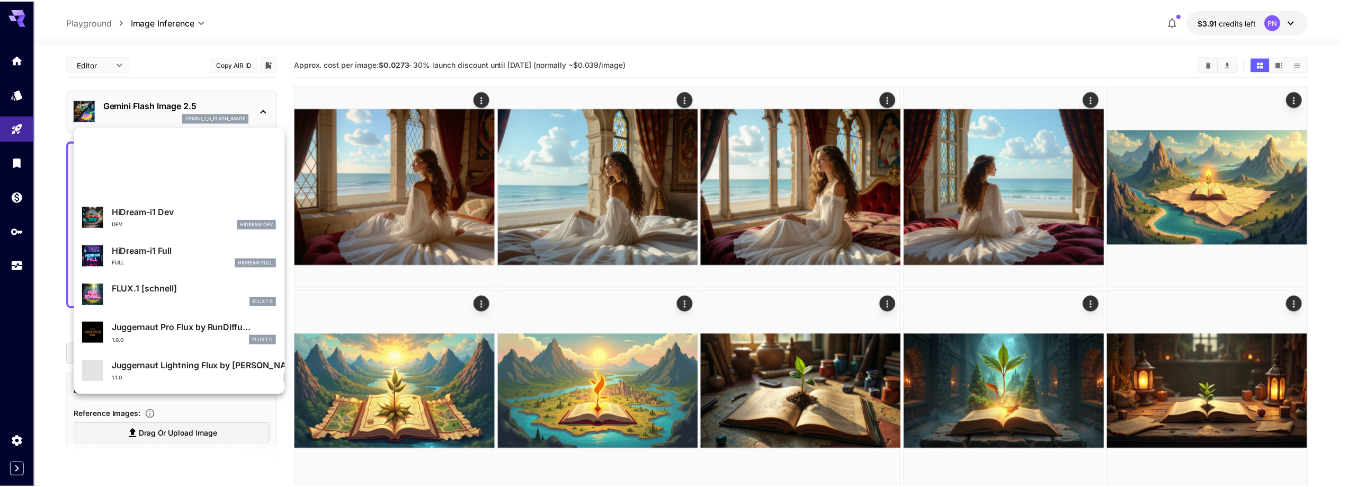
scroll to position [818, 0]
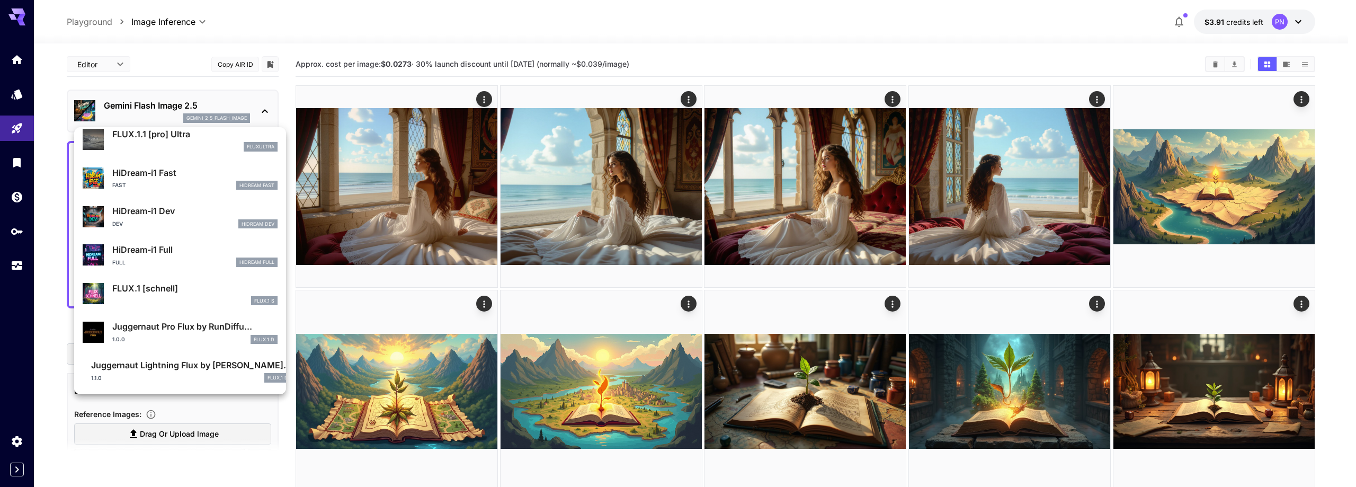
click at [165, 181] on div "Fast HiDream Fast" at bounding box center [194, 186] width 165 height 10
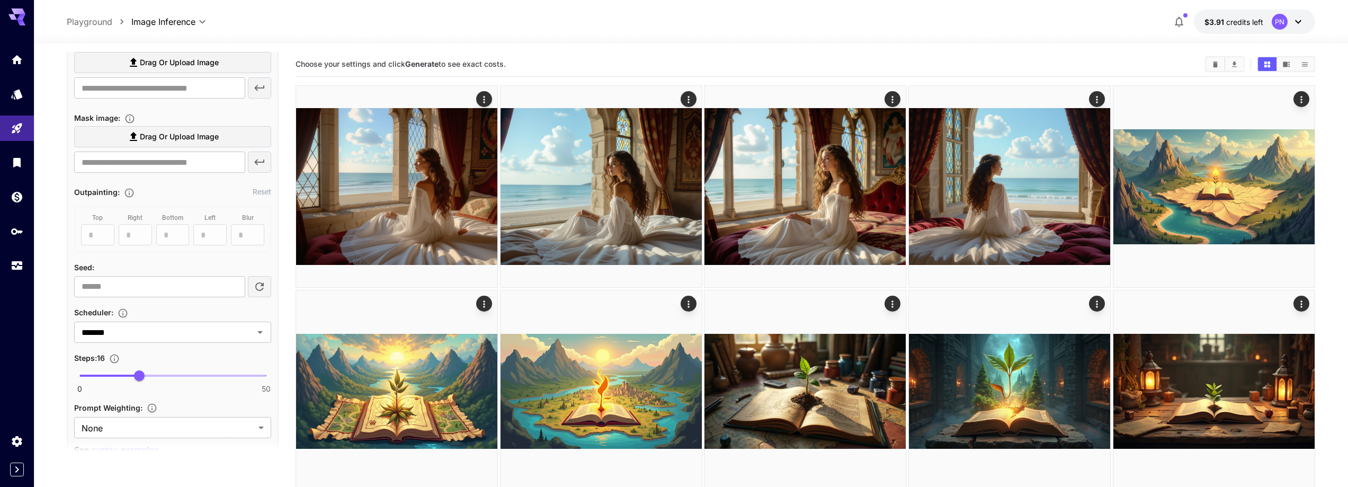
scroll to position [582, 0]
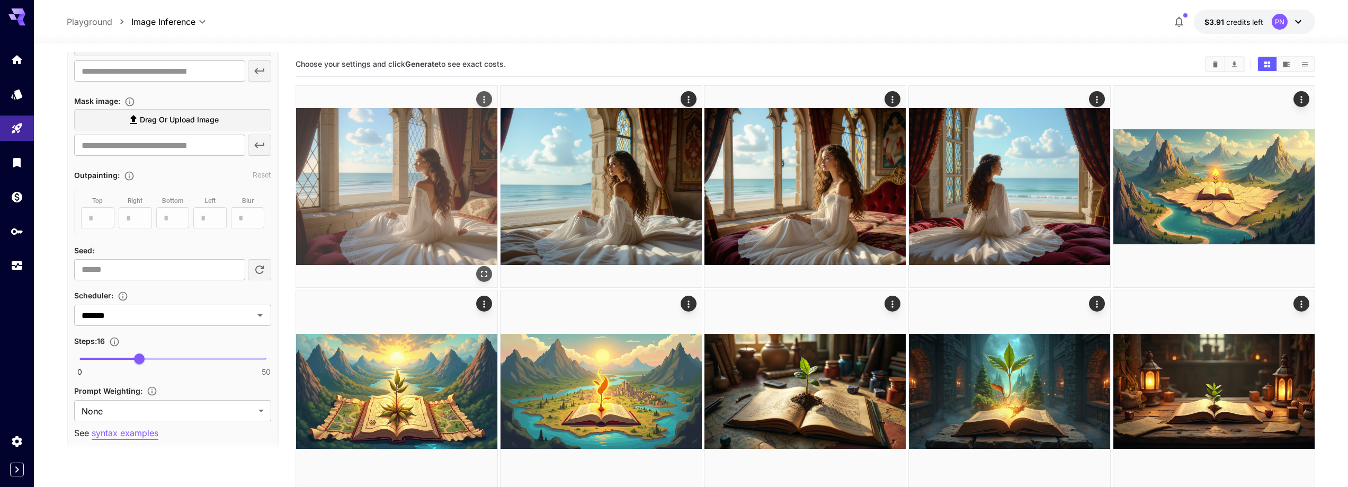
click at [382, 170] on img at bounding box center [396, 186] width 201 height 201
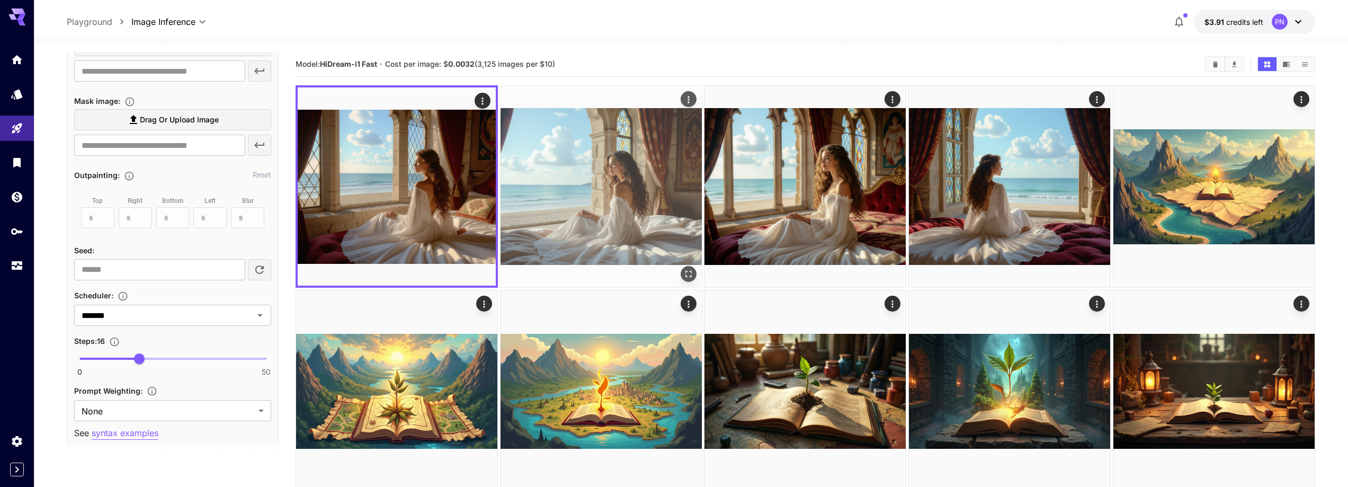
click at [545, 173] on img at bounding box center [600, 186] width 201 height 201
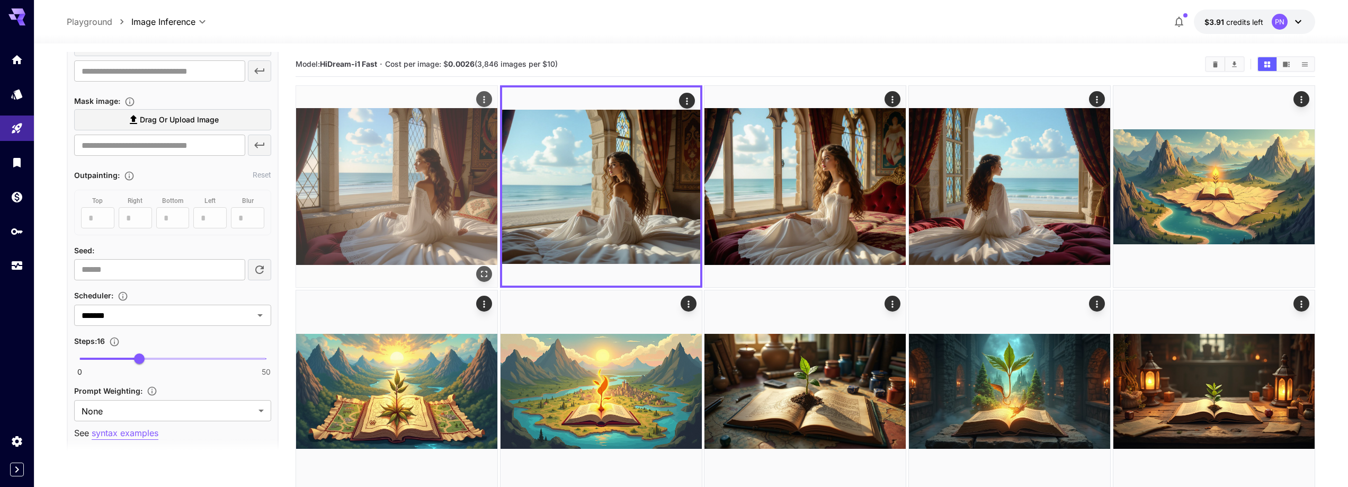
click at [405, 204] on img at bounding box center [396, 186] width 201 height 201
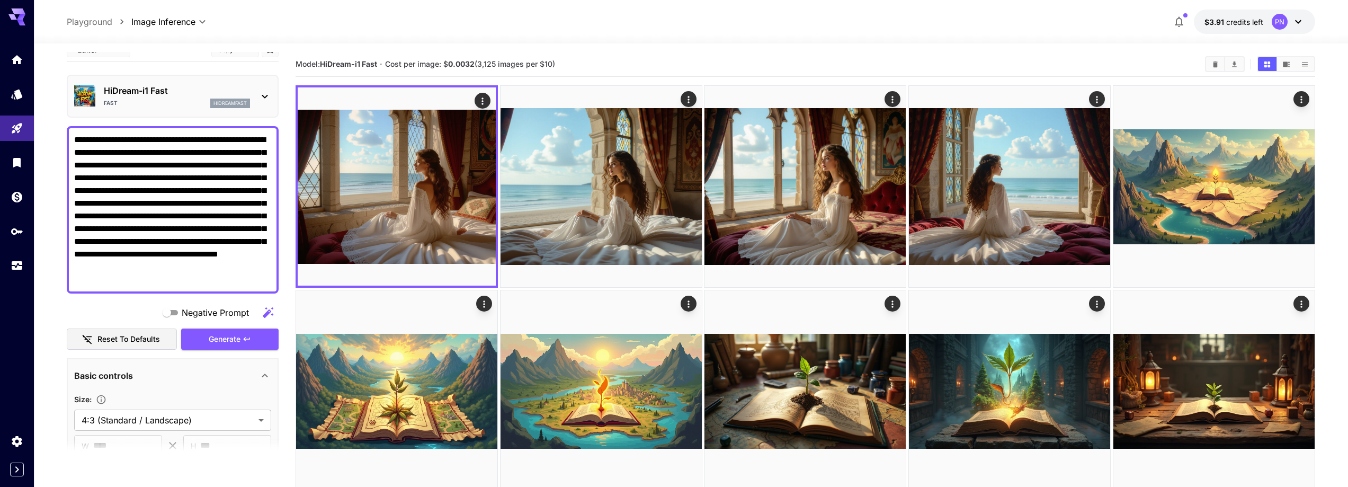
scroll to position [0, 0]
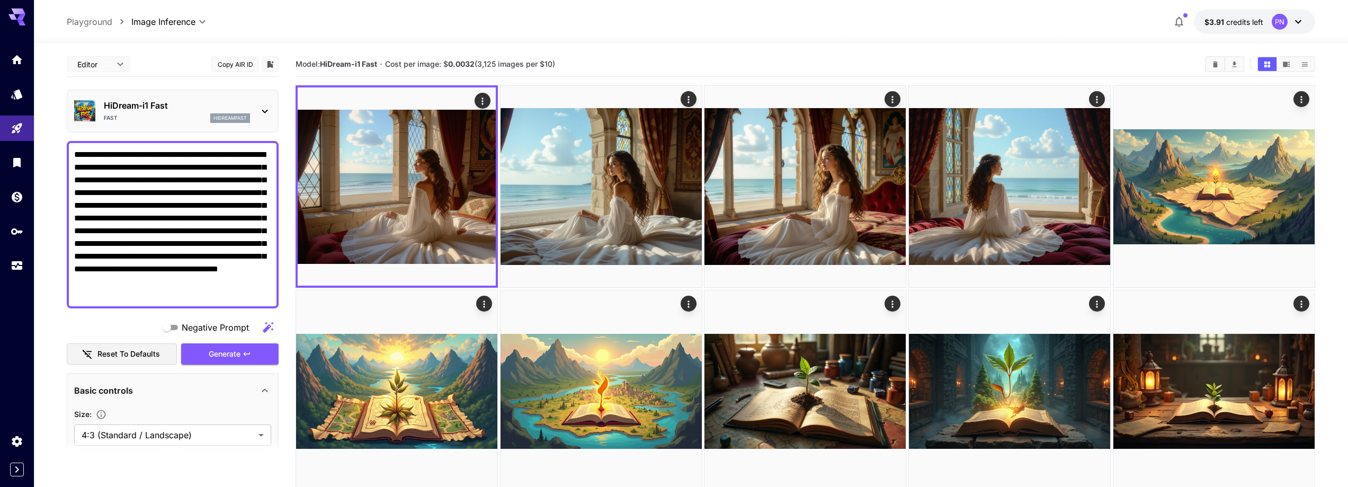
click at [169, 180] on textarea "**********" at bounding box center [172, 224] width 197 height 152
paste textarea
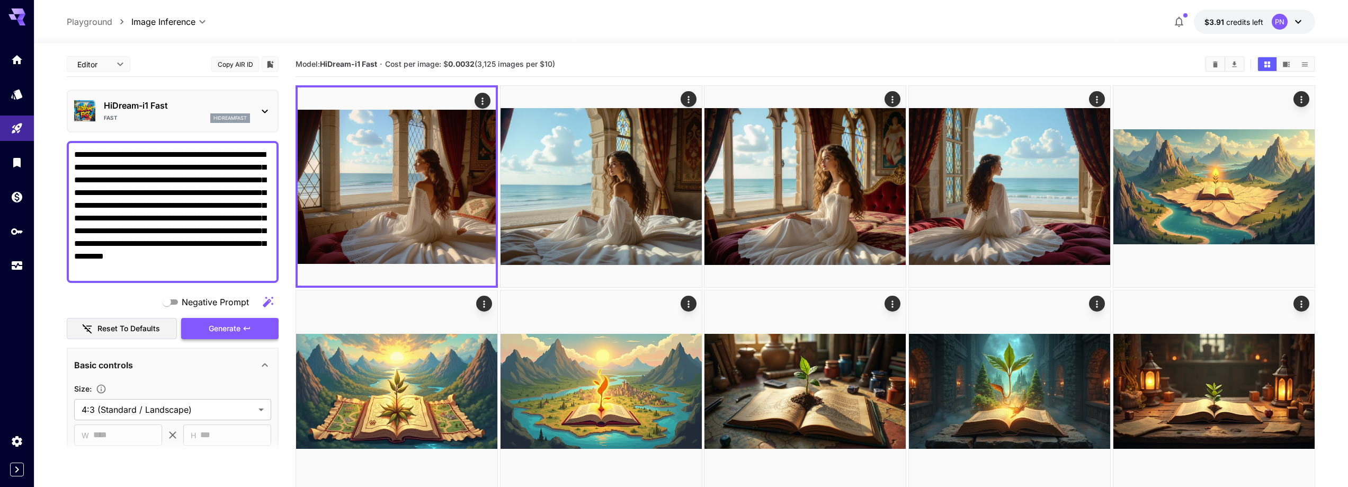
type textarea "**********"
click at [237, 323] on span "Generate" at bounding box center [225, 328] width 32 height 13
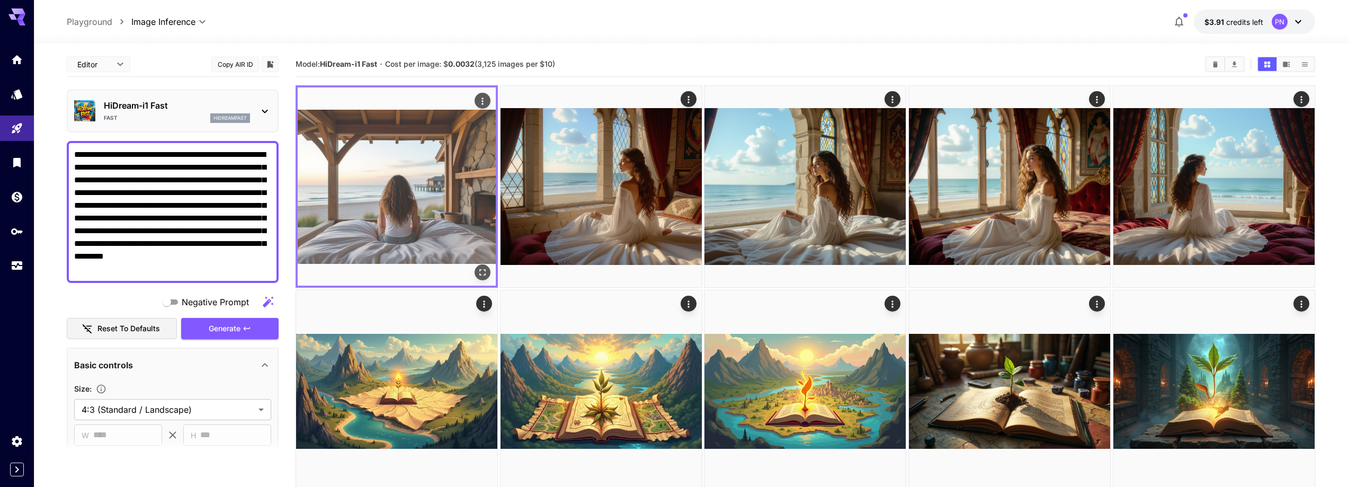
click at [443, 230] on img at bounding box center [397, 186] width 198 height 198
click at [480, 265] on button "Open in fullscreen" at bounding box center [482, 272] width 16 height 16
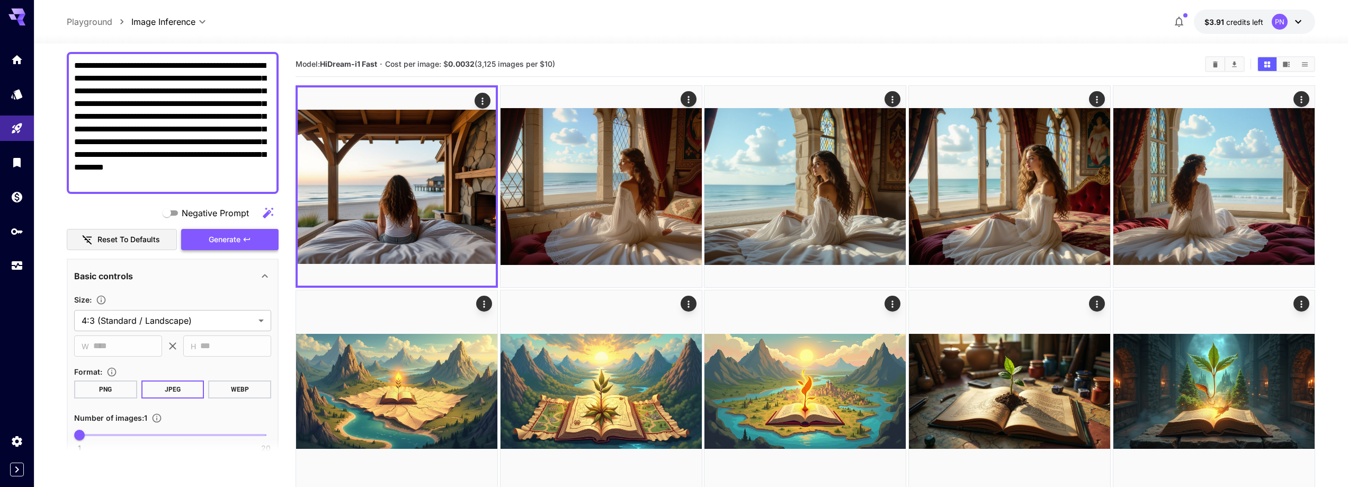
scroll to position [212, 0]
